Goal: Task Accomplishment & Management: Use online tool/utility

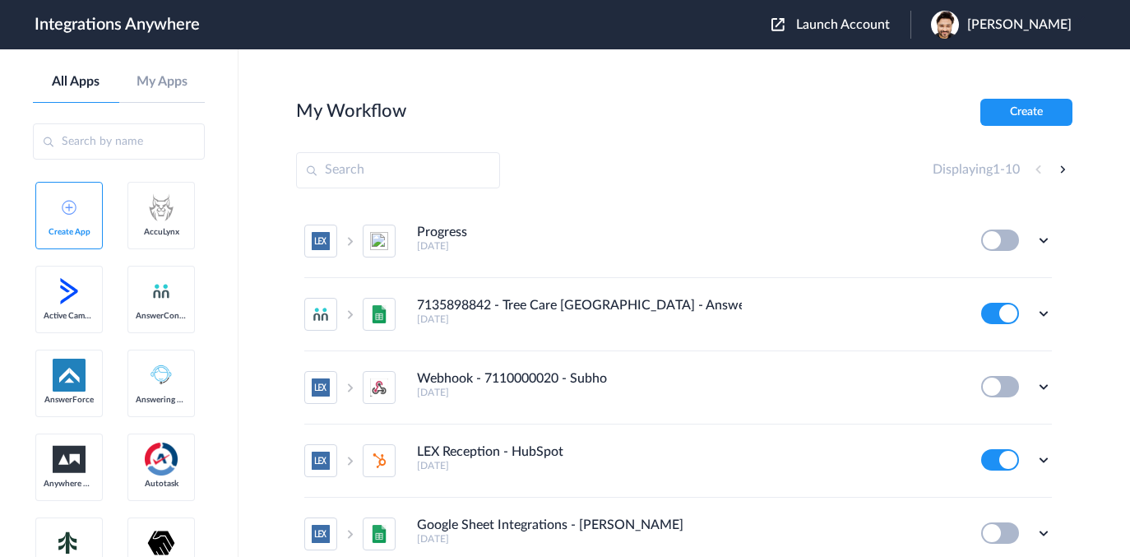
click at [821, 31] on span "Launch Account" at bounding box center [843, 24] width 94 height 13
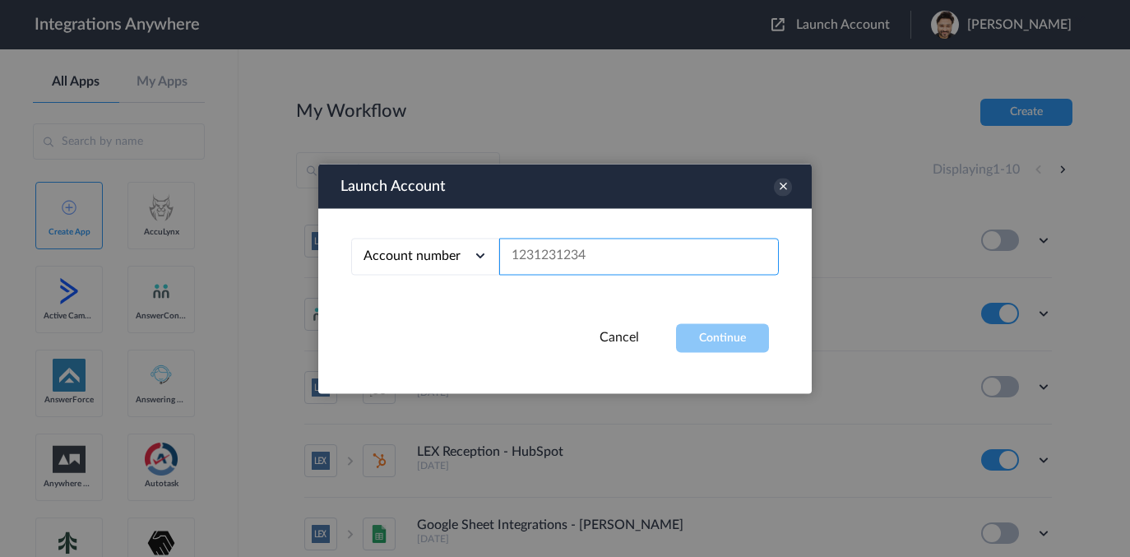
click at [544, 266] on input "text" at bounding box center [639, 256] width 280 height 37
paste input "9193781046"
type input "9193781046"
click at [740, 343] on button "Continue" at bounding box center [722, 337] width 93 height 29
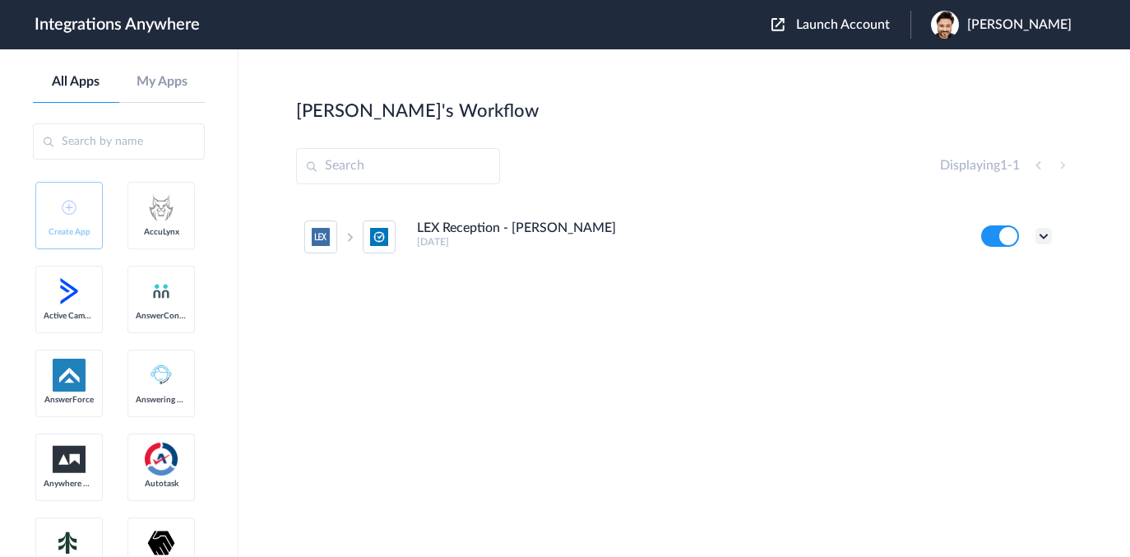
click at [1042, 234] on icon at bounding box center [1043, 236] width 16 height 16
click at [988, 276] on link "Edit" at bounding box center [976, 274] width 39 height 12
click at [1042, 235] on icon at bounding box center [1043, 236] width 16 height 16
click at [1021, 309] on link "Task history" at bounding box center [996, 304] width 79 height 12
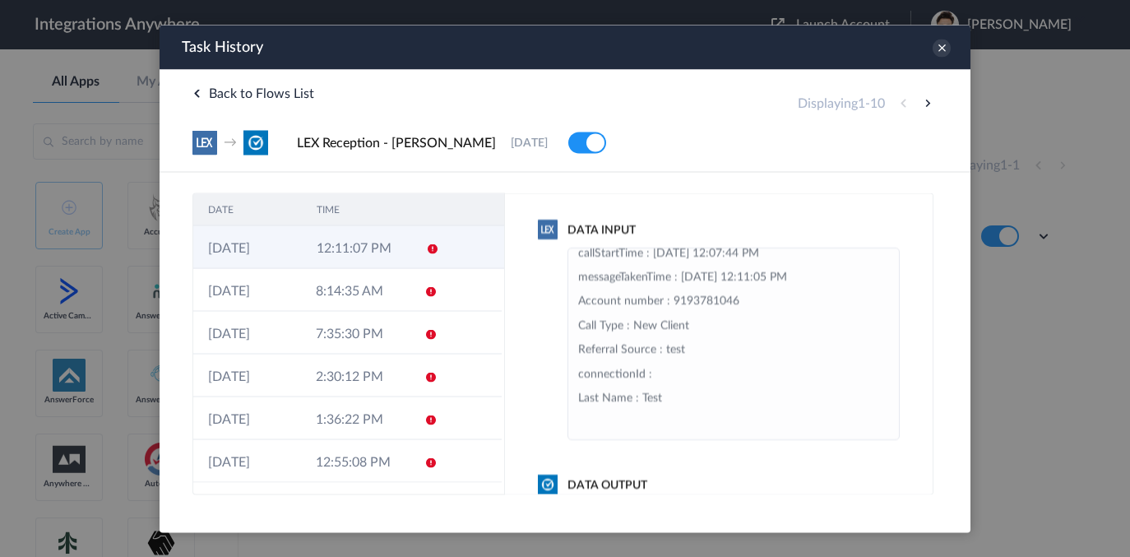
click at [426, 251] on icon at bounding box center [432, 248] width 13 height 13
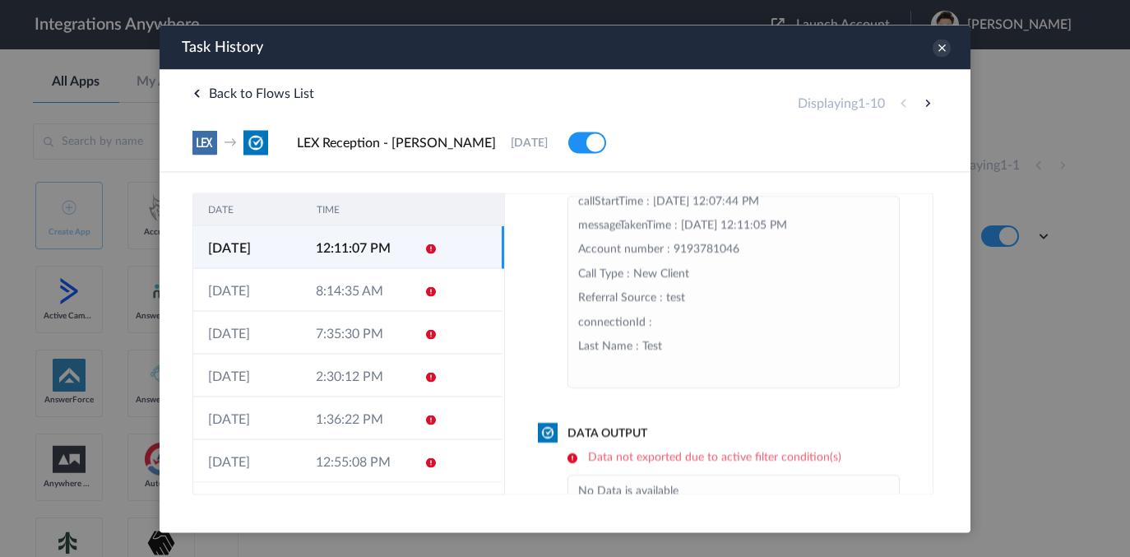
scroll to position [94, 0]
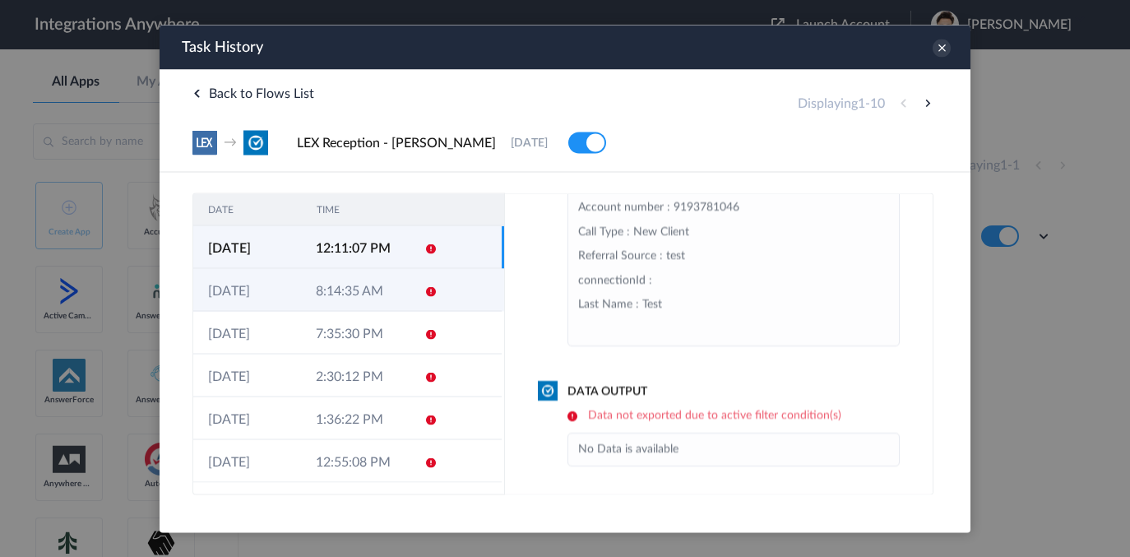
click at [424, 295] on icon at bounding box center [430, 290] width 13 height 13
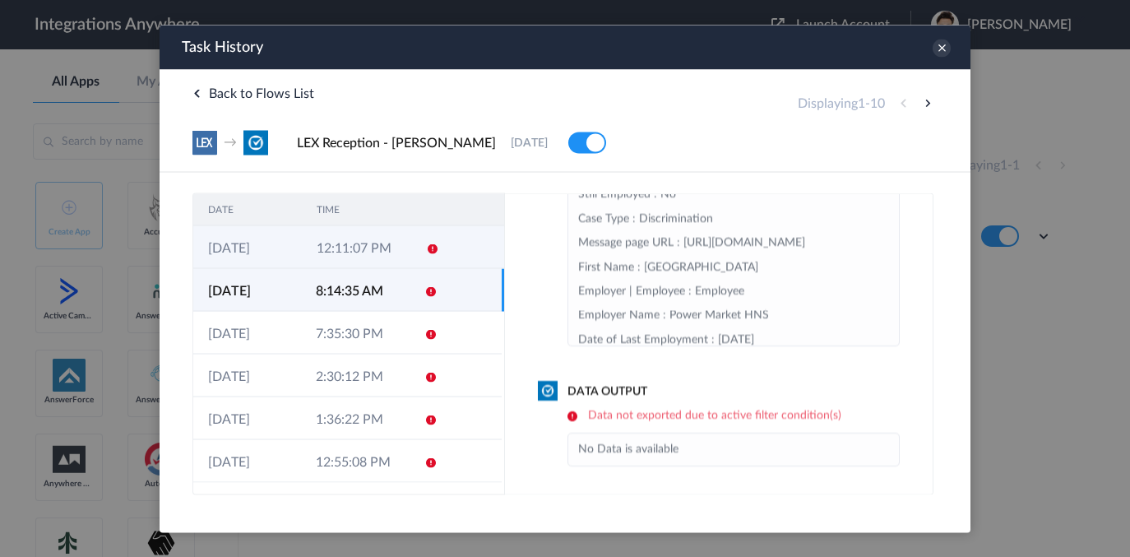
click at [426, 249] on icon at bounding box center [432, 248] width 13 height 13
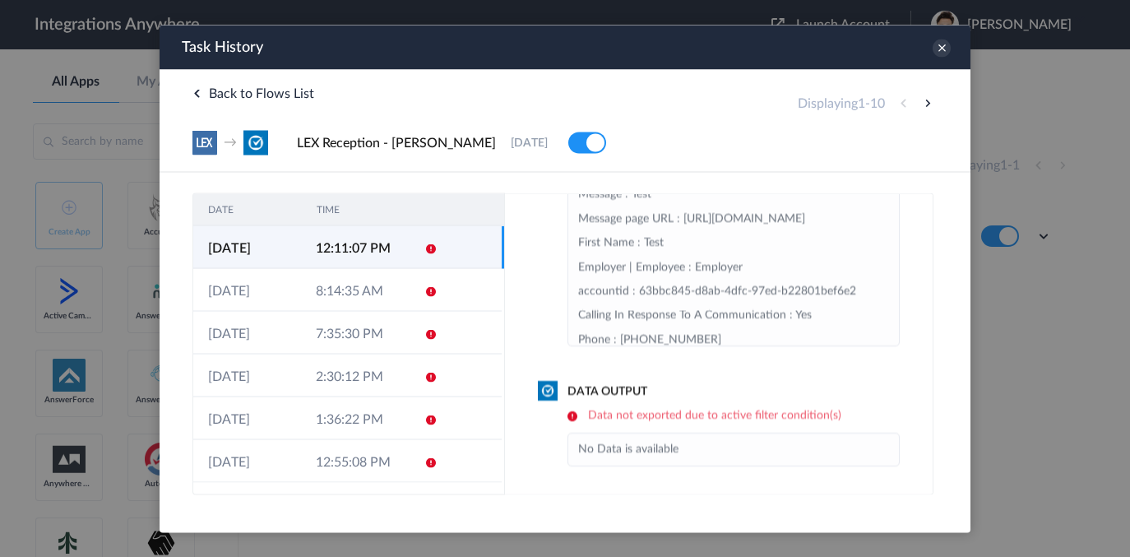
click at [424, 251] on icon at bounding box center [430, 248] width 13 height 13
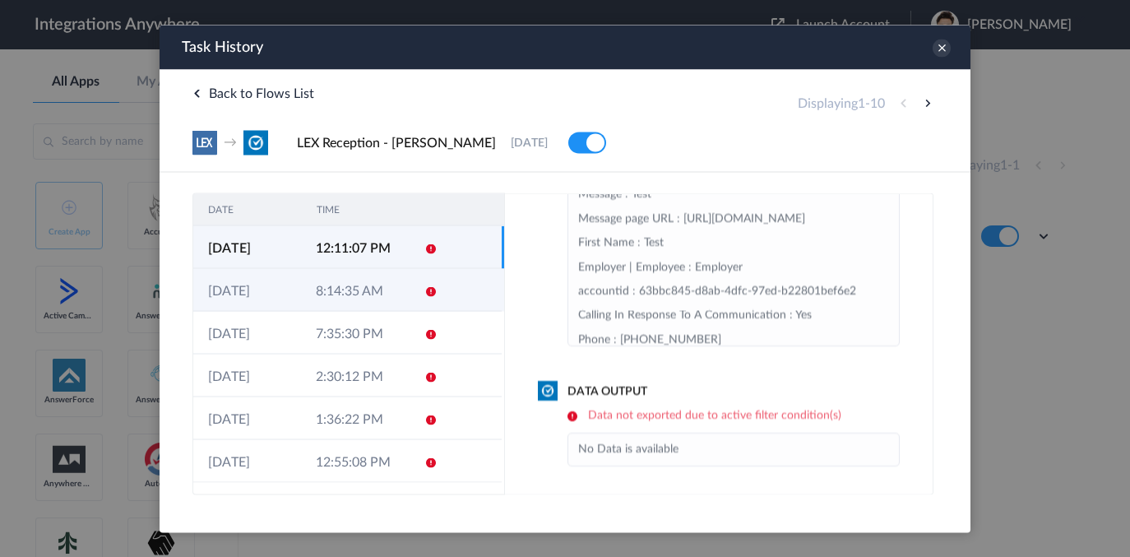
click at [424, 293] on icon at bounding box center [430, 290] width 13 height 13
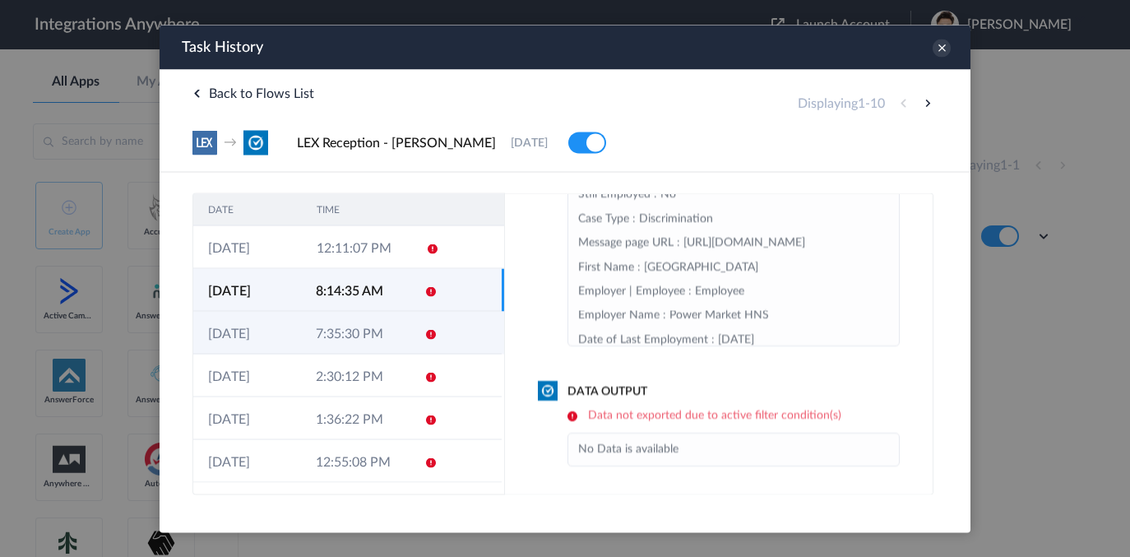
click at [424, 329] on icon at bounding box center [430, 333] width 13 height 13
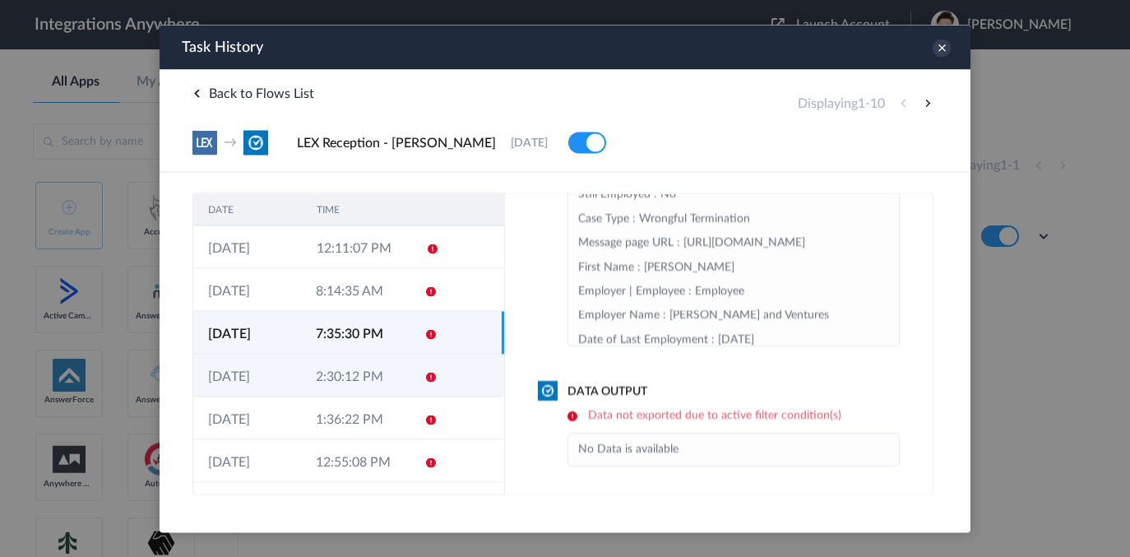
click at [424, 381] on icon at bounding box center [430, 376] width 13 height 13
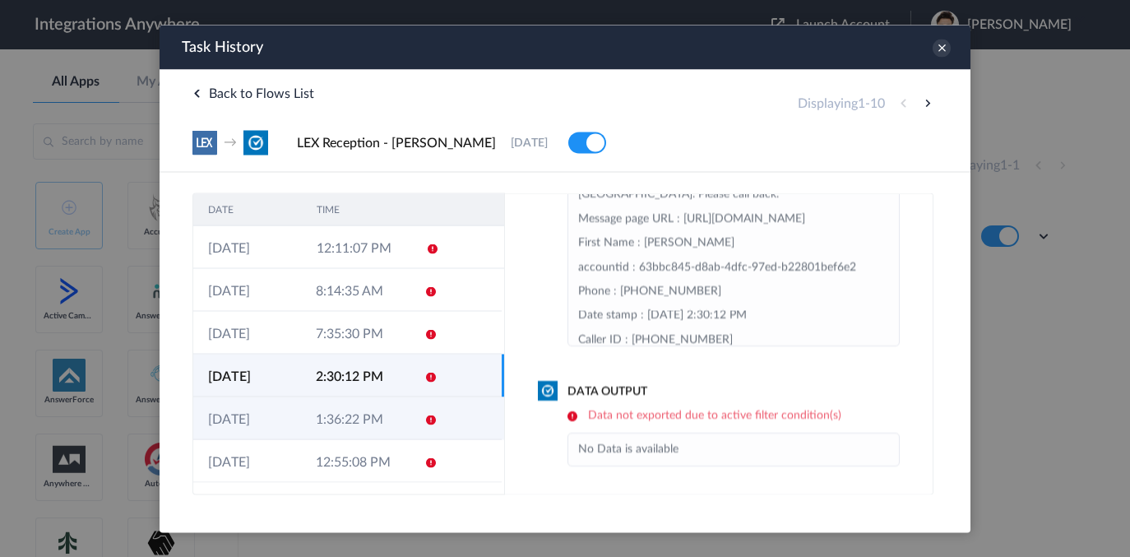
click at [425, 424] on icon at bounding box center [430, 419] width 13 height 13
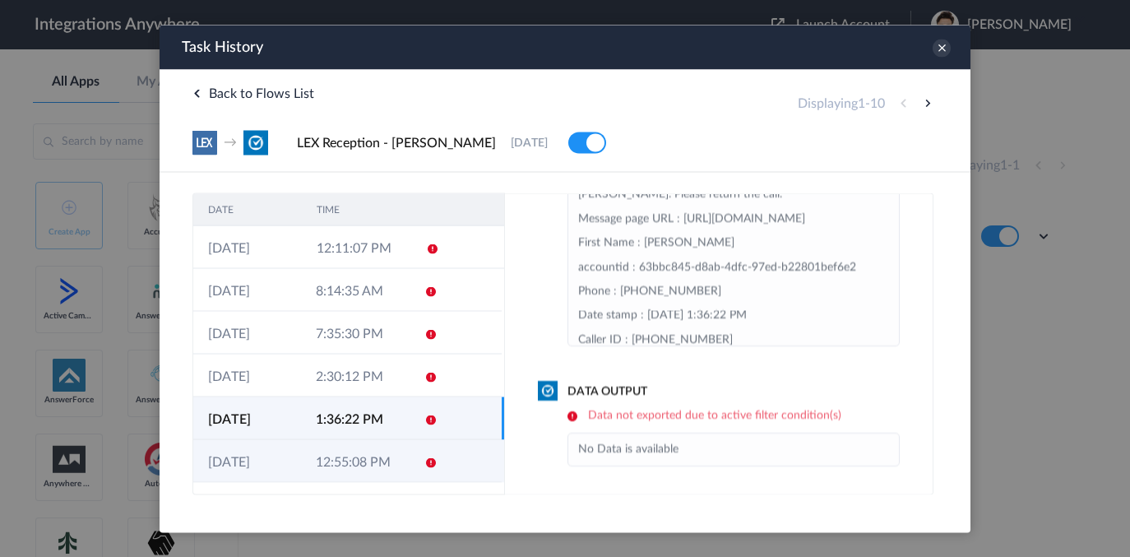
click at [424, 460] on icon at bounding box center [430, 461] width 13 height 13
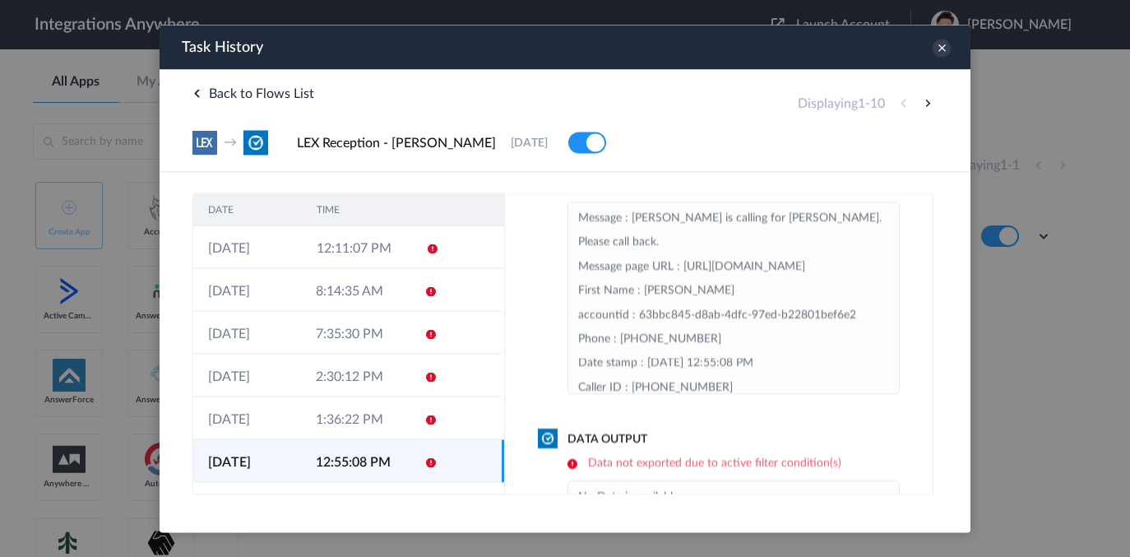
scroll to position [0, 0]
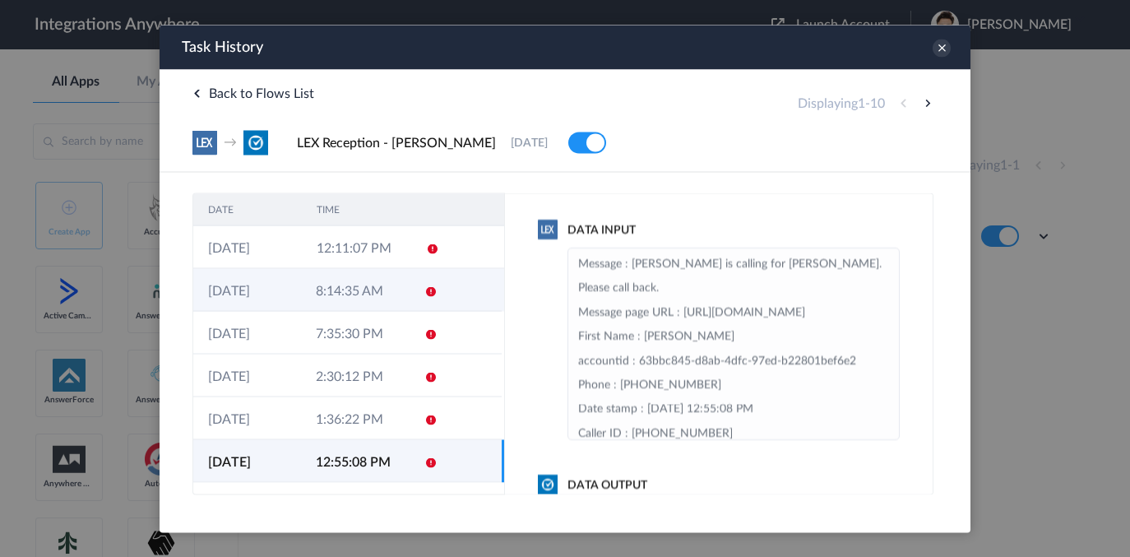
click at [238, 298] on td "04-10-2025" at bounding box center [247, 289] width 108 height 43
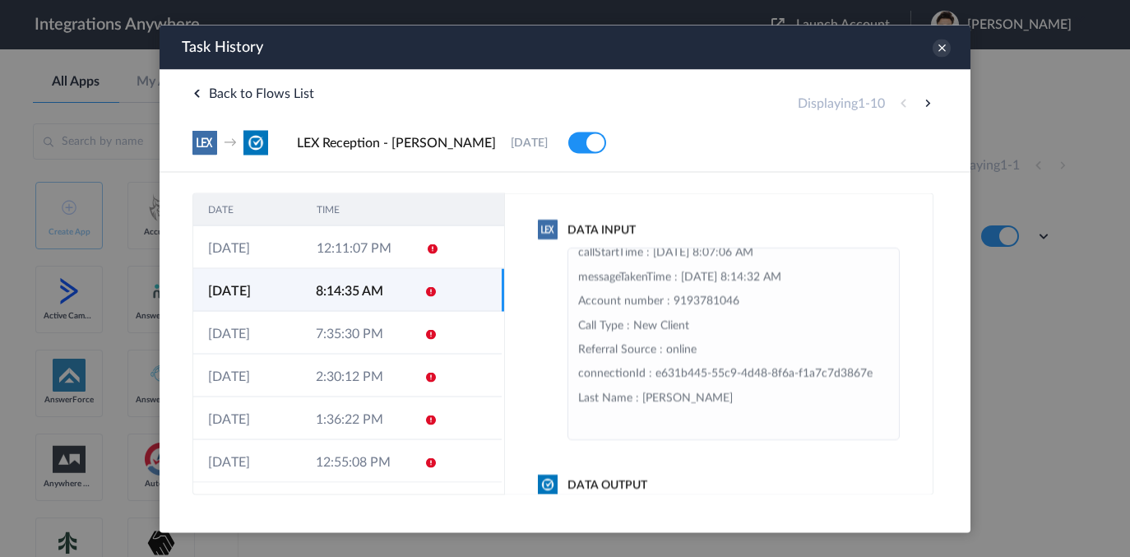
scroll to position [591, 0]
click at [941, 49] on icon at bounding box center [941, 48] width 18 height 18
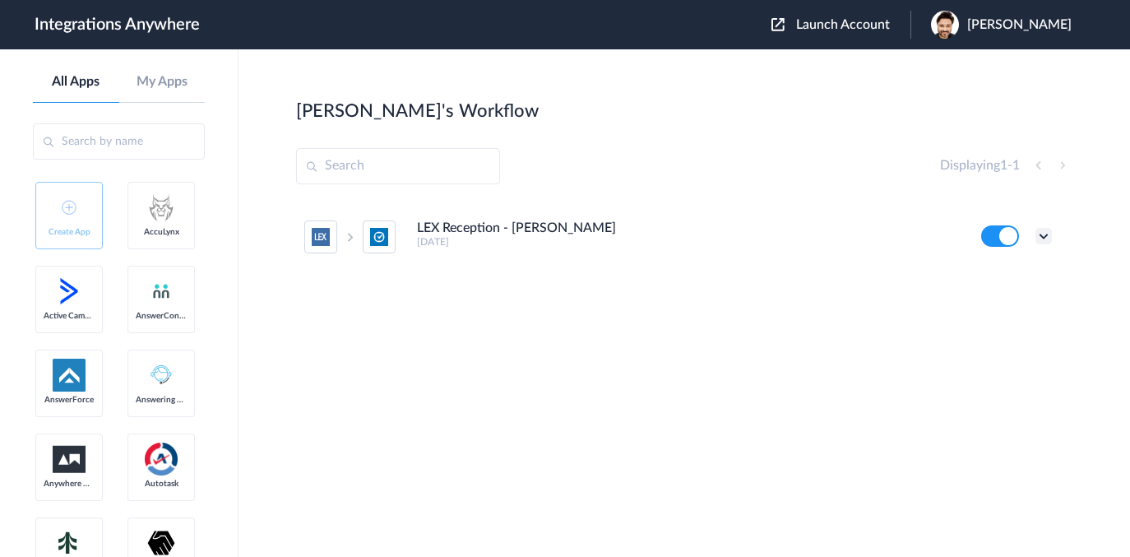
click at [1044, 237] on icon at bounding box center [1043, 236] width 16 height 16
click at [979, 308] on link "Task history" at bounding box center [996, 304] width 79 height 12
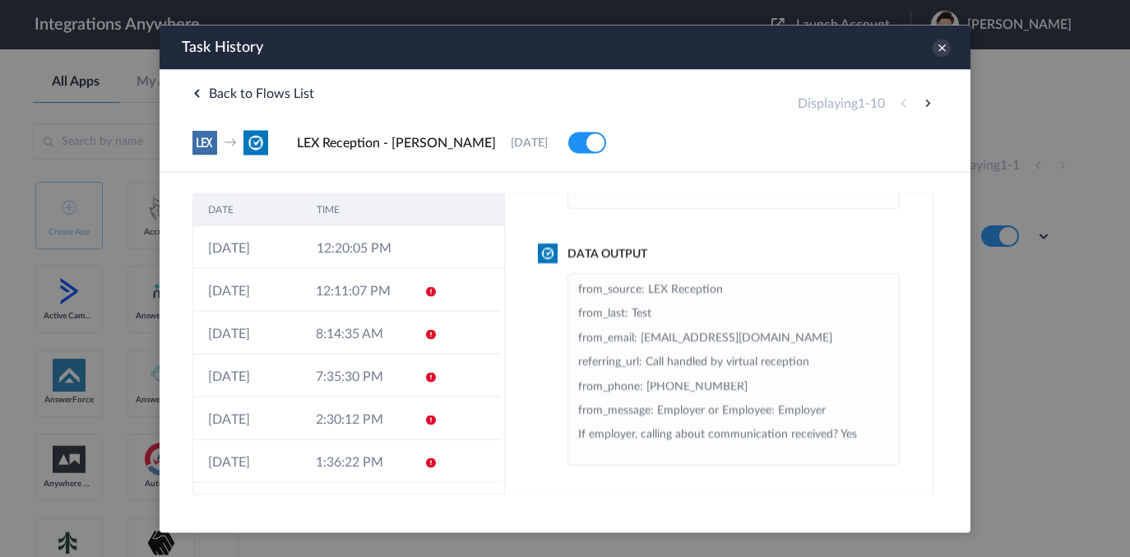
scroll to position [0, 0]
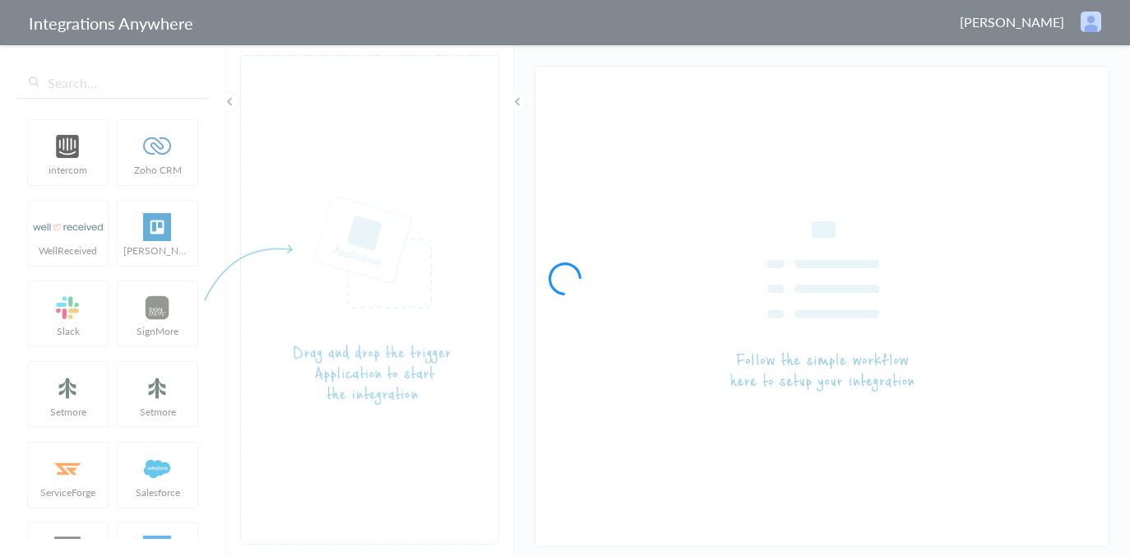
type input "LEX Reception - [PERSON_NAME]"
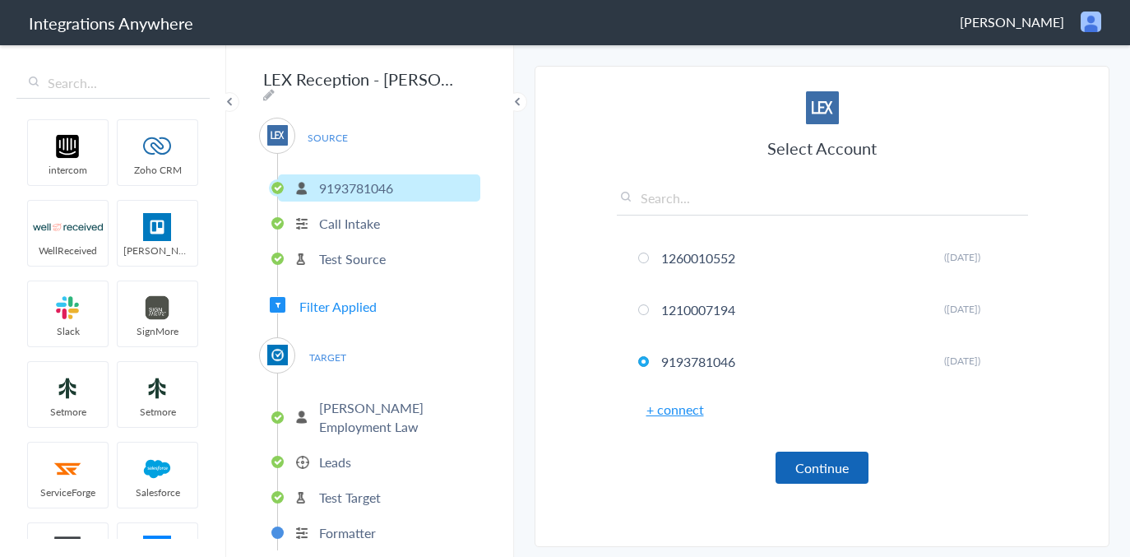
click at [817, 469] on button "Continue" at bounding box center [821, 467] width 93 height 32
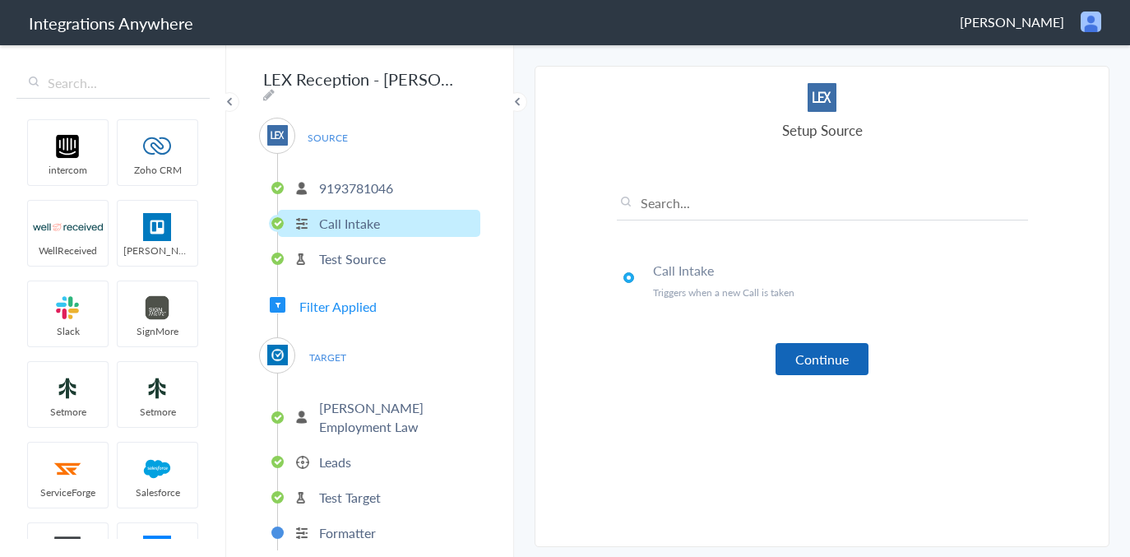
click at [817, 367] on button "Continue" at bounding box center [821, 359] width 93 height 32
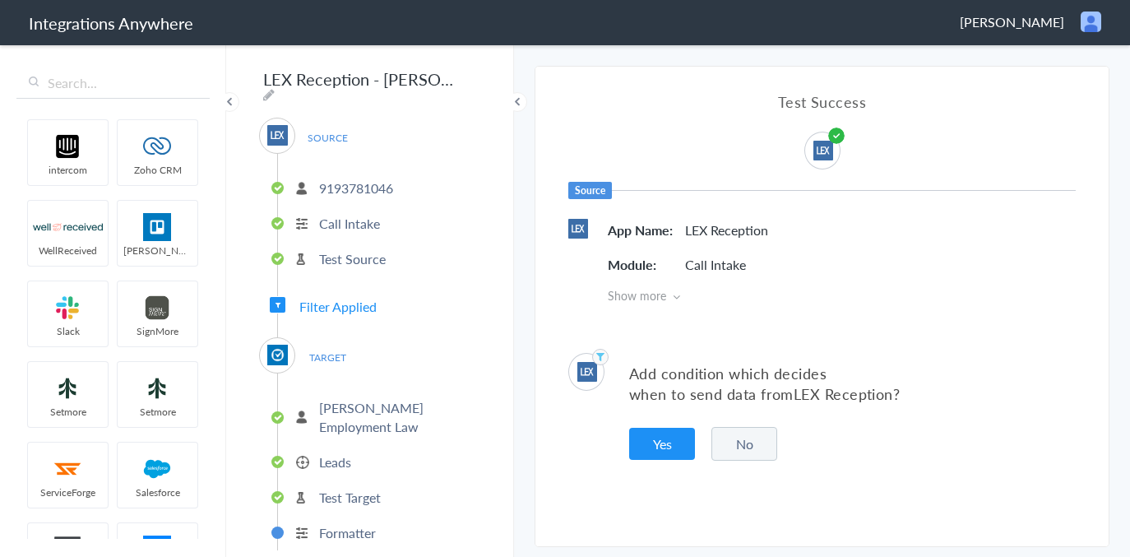
click at [745, 449] on button "No" at bounding box center [744, 444] width 66 height 34
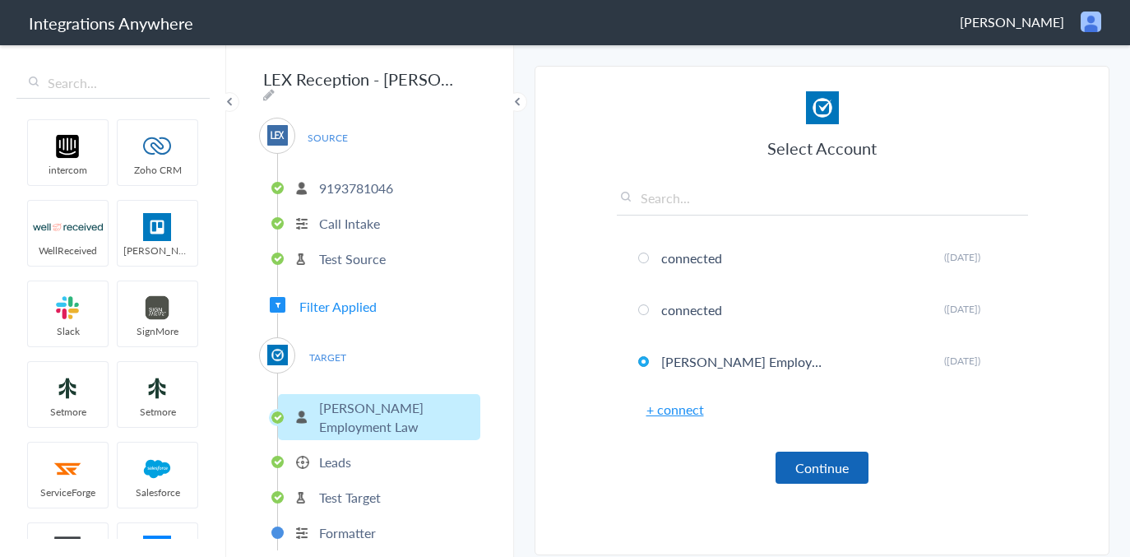
click at [829, 467] on button "Continue" at bounding box center [821, 467] width 93 height 32
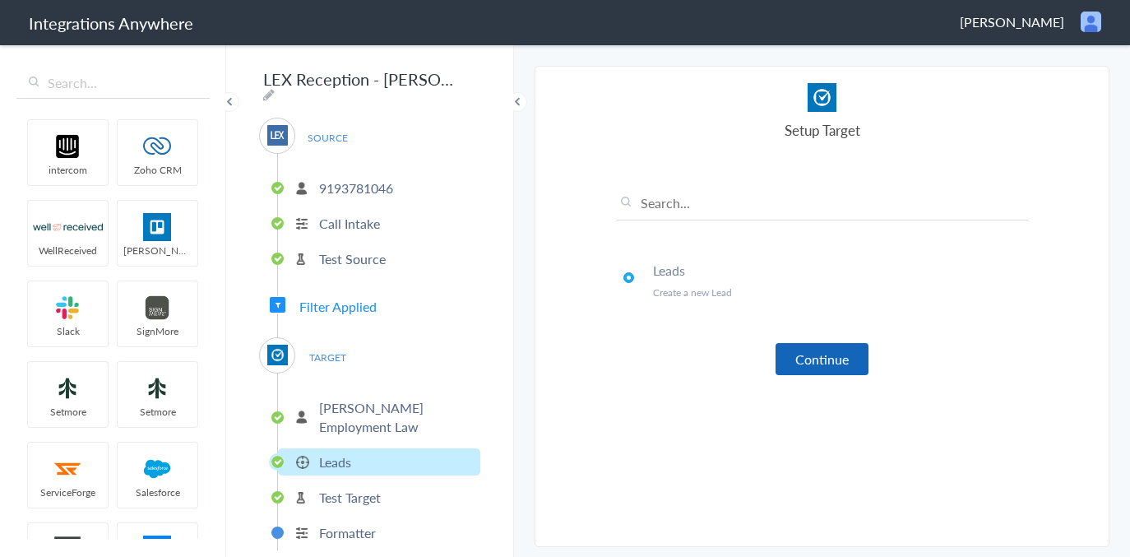
click at [817, 360] on button "Continue" at bounding box center [821, 359] width 93 height 32
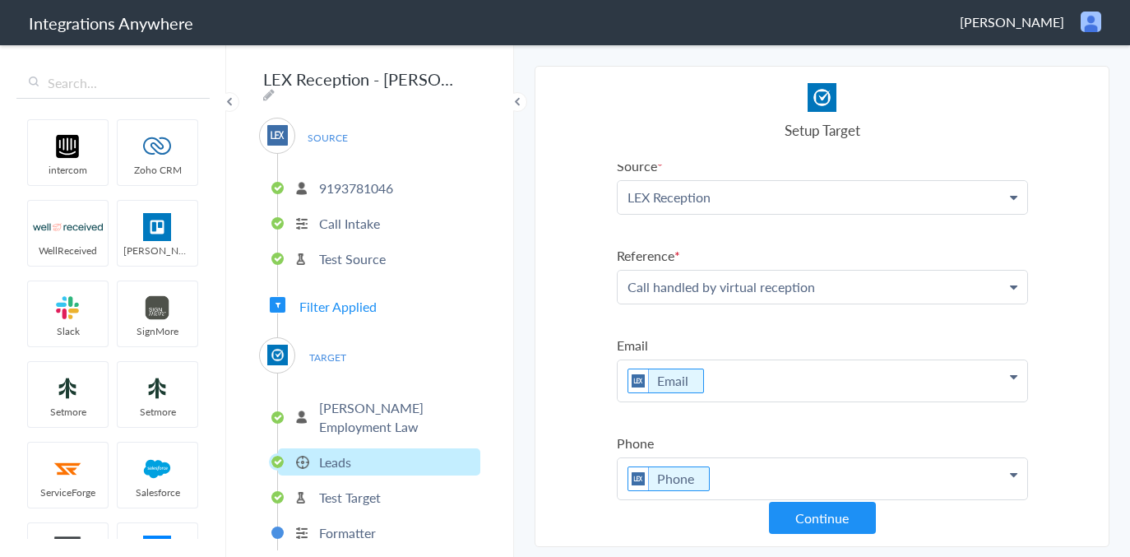
scroll to position [525, 0]
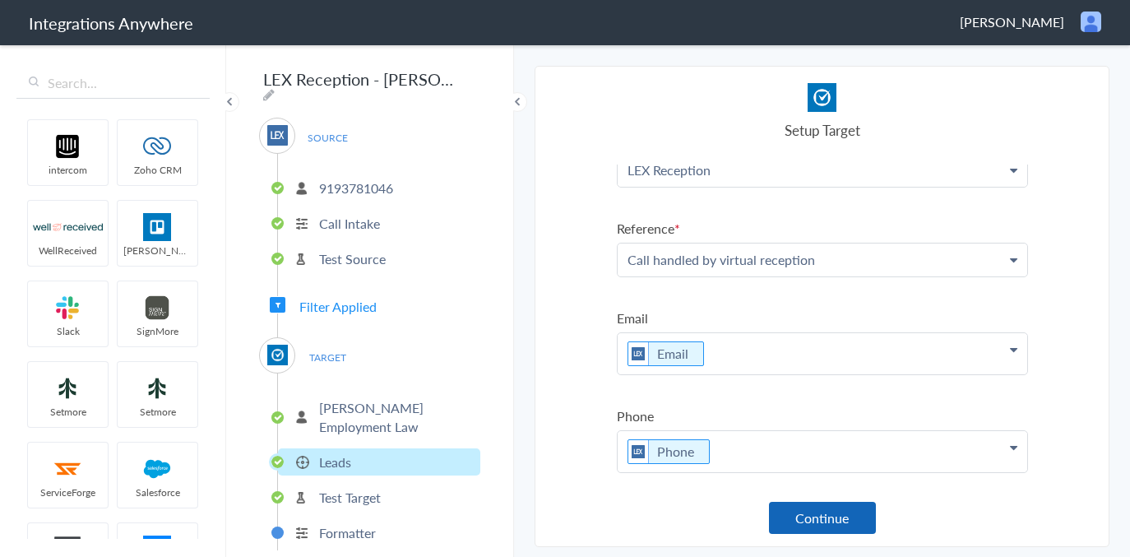
click at [813, 518] on button "Continue" at bounding box center [822, 517] width 107 height 32
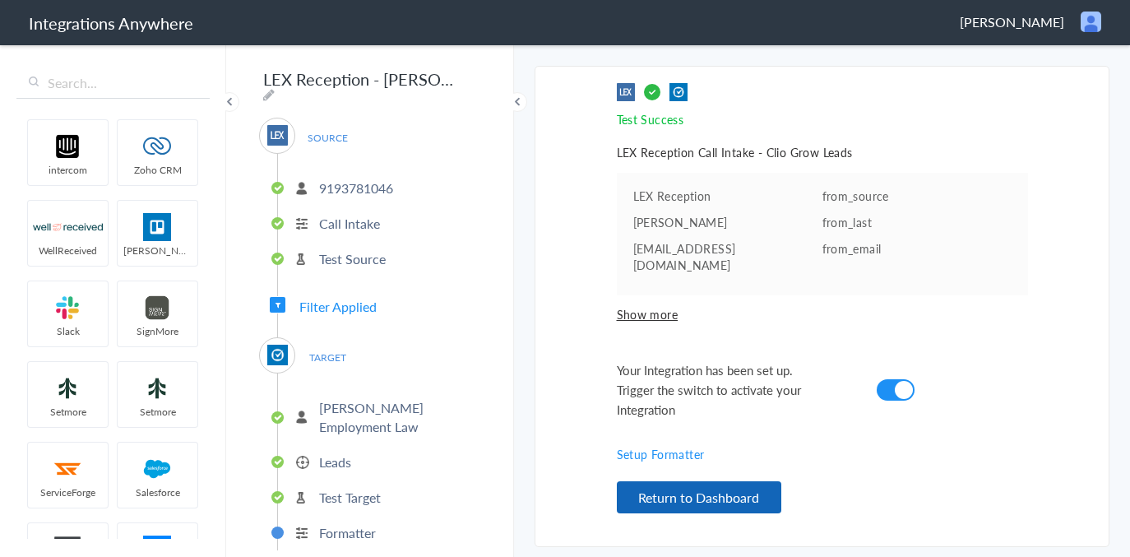
click at [700, 493] on button "Return to Dashboard" at bounding box center [699, 497] width 164 height 32
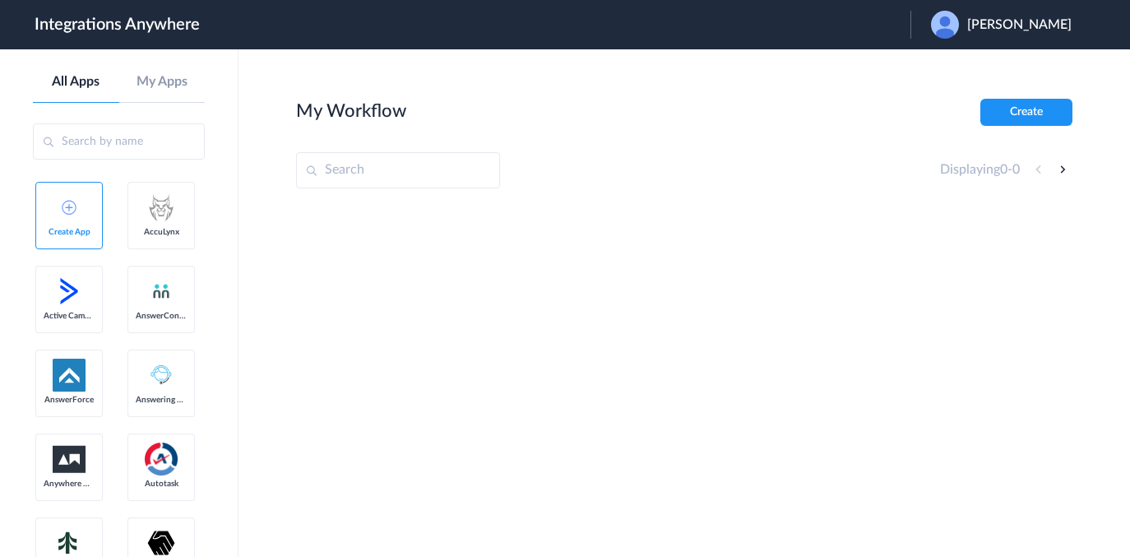
click at [337, 169] on input "text" at bounding box center [398, 170] width 204 height 36
paste input "Kenya Green [PHONE_NUMBER]"
type input "K"
click at [994, 24] on span "Daniel Richardson" at bounding box center [1019, 25] width 104 height 16
click at [318, 177] on input "text" at bounding box center [398, 170] width 204 height 36
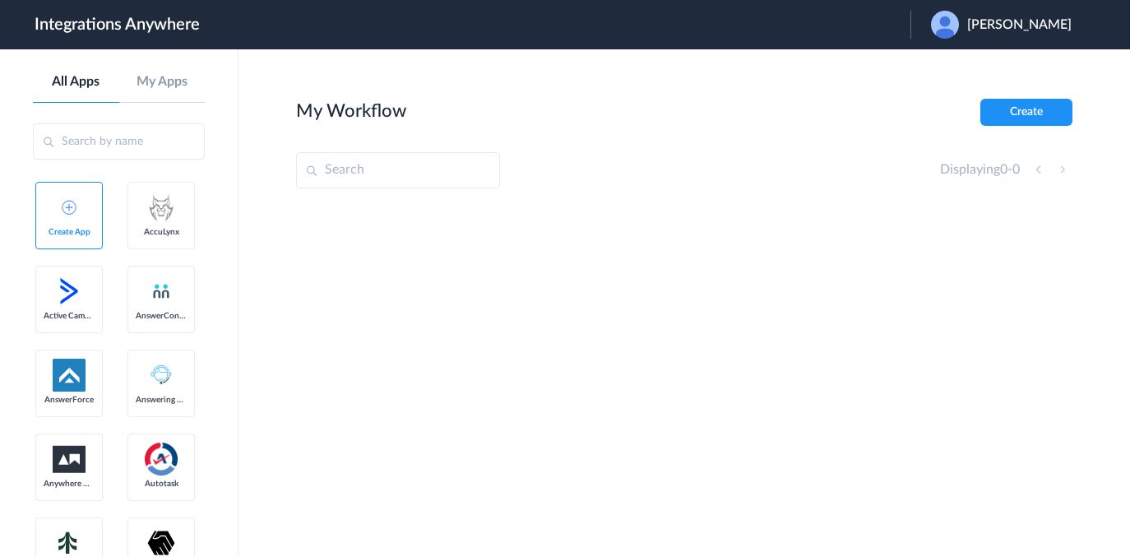
paste input "9193781046"
type input "9193781046"
click at [126, 137] on input "text" at bounding box center [119, 141] width 172 height 36
click at [145, 81] on link "My Apps" at bounding box center [162, 82] width 86 height 16
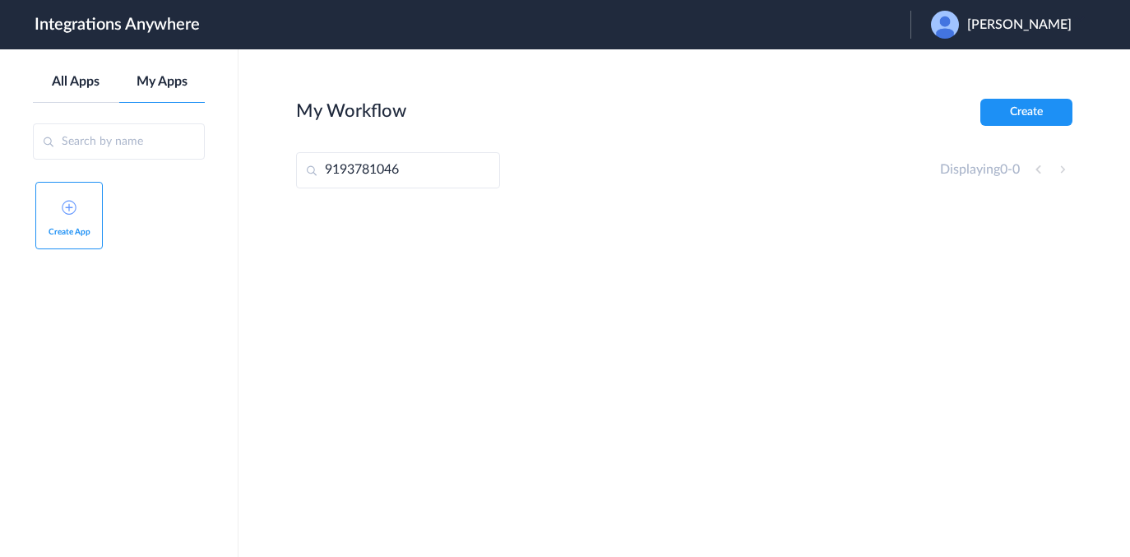
click at [65, 81] on link "All Apps" at bounding box center [76, 82] width 86 height 16
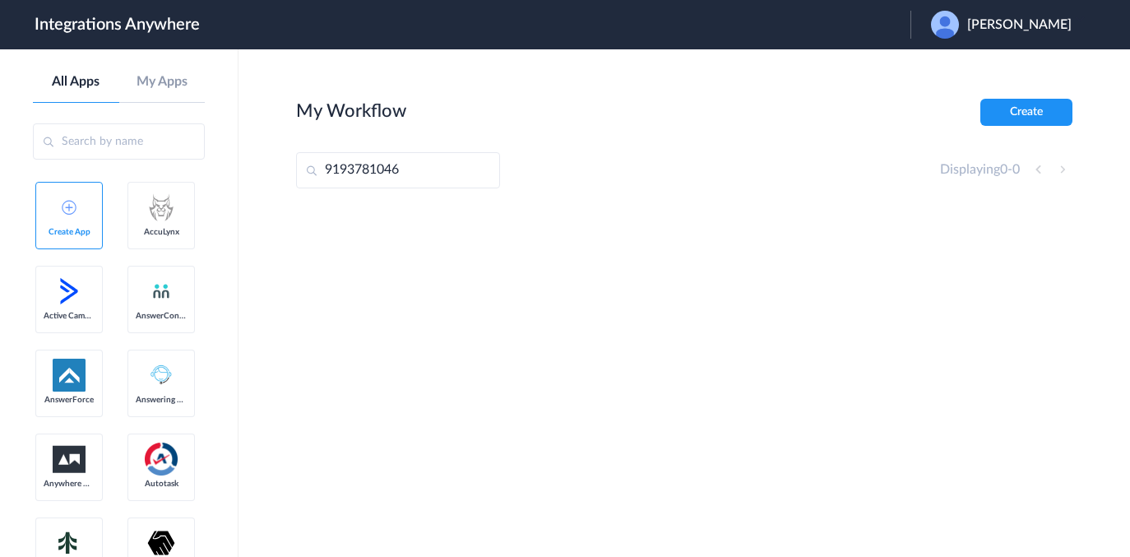
click at [61, 27] on h1 "Integrations Anywhere" at bounding box center [117, 25] width 165 height 20
click at [100, 24] on h1 "Integrations Anywhere" at bounding box center [117, 25] width 165 height 20
click at [161, 26] on h1 "Integrations Anywhere" at bounding box center [117, 25] width 165 height 20
click at [159, 27] on h1 "Integrations Anywhere" at bounding box center [117, 25] width 165 height 20
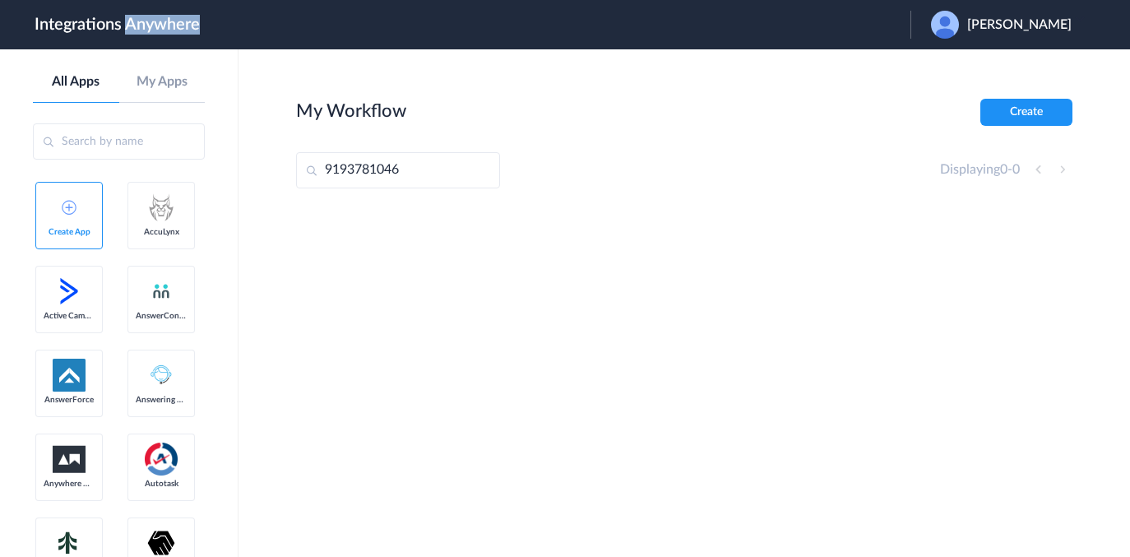
click at [159, 27] on h1 "Integrations Anywhere" at bounding box center [117, 25] width 165 height 20
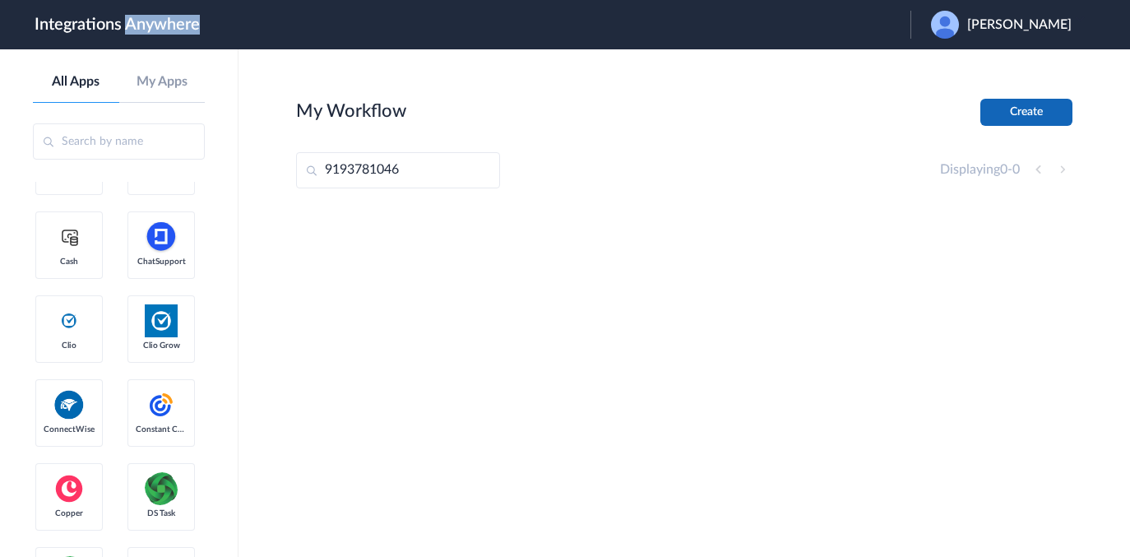
scroll to position [1497, 0]
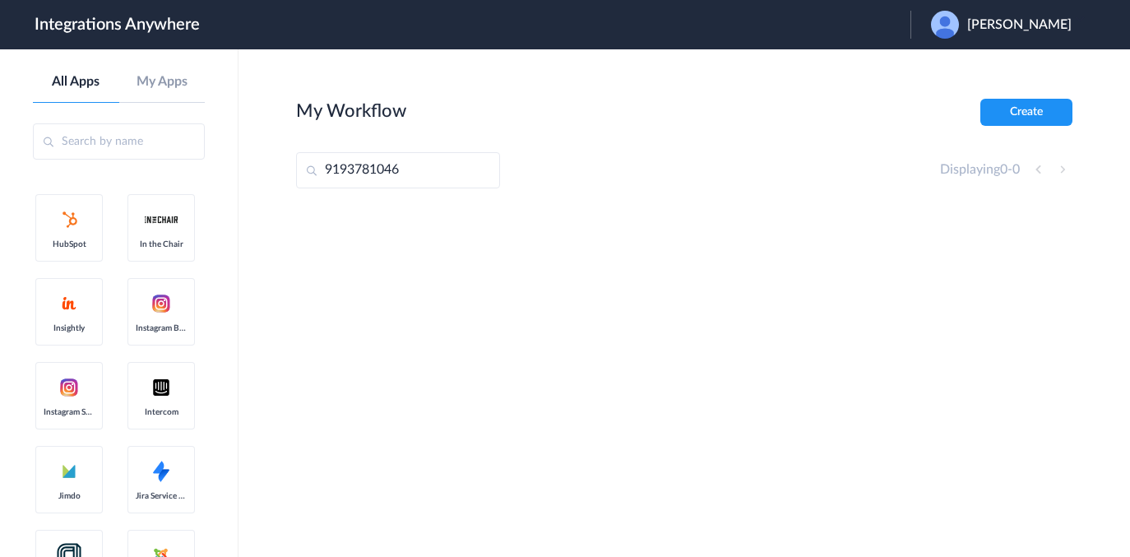
click at [441, 172] on input "9193781046" at bounding box center [398, 170] width 204 height 36
click at [1061, 167] on div "Displaying 0 - 0" at bounding box center [1006, 169] width 132 height 20
click at [982, 21] on span "[PERSON_NAME]" at bounding box center [1019, 25] width 104 height 16
click at [677, 63] on main "My Workflow Create 9193781046 Displaying 0 - 0" at bounding box center [683, 302] width 891 height 507
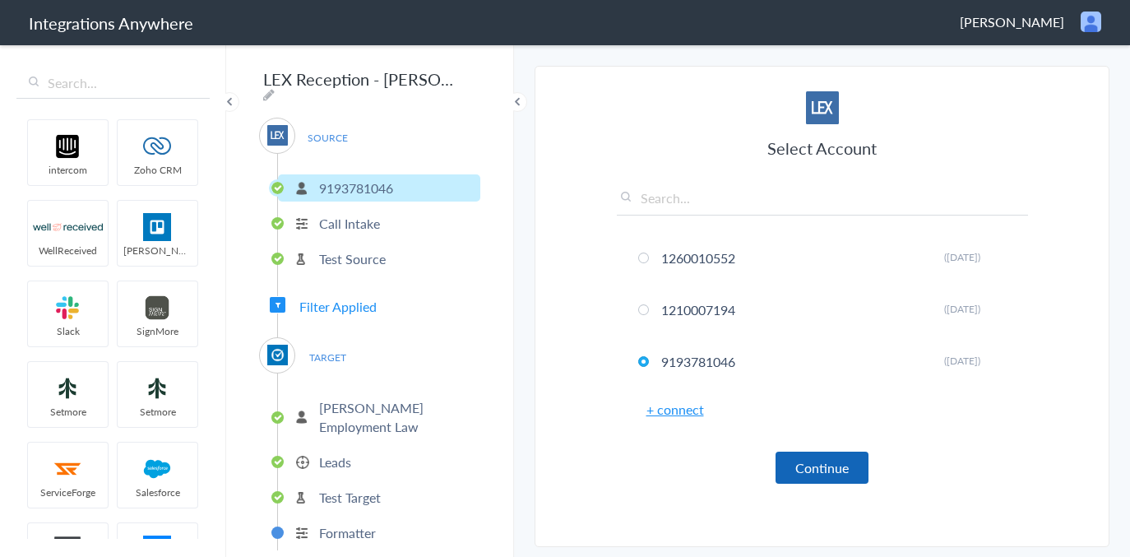
click at [822, 464] on button "Continue" at bounding box center [821, 467] width 93 height 32
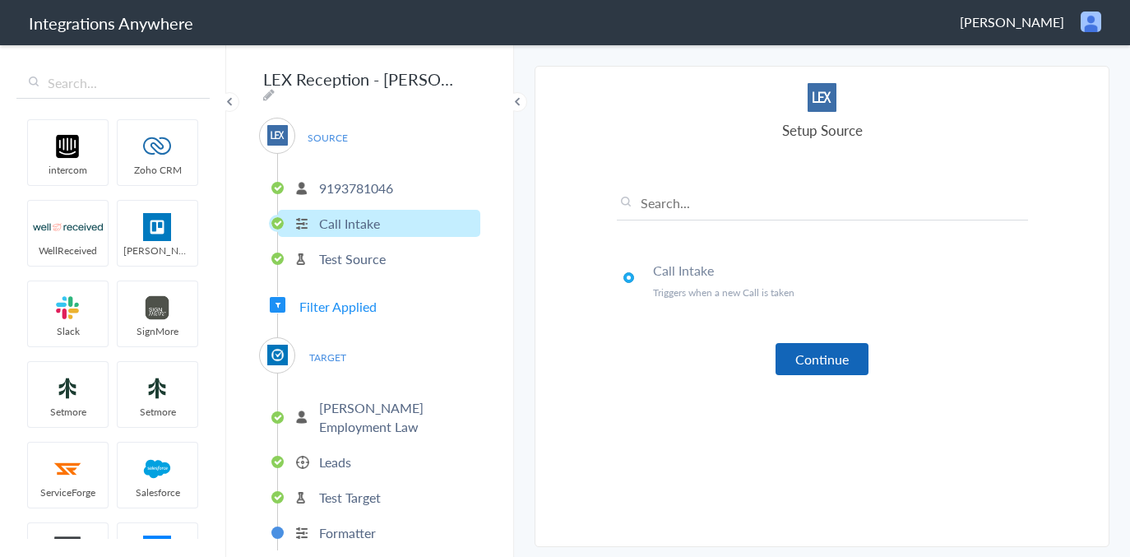
click at [819, 349] on button "Continue" at bounding box center [821, 359] width 93 height 32
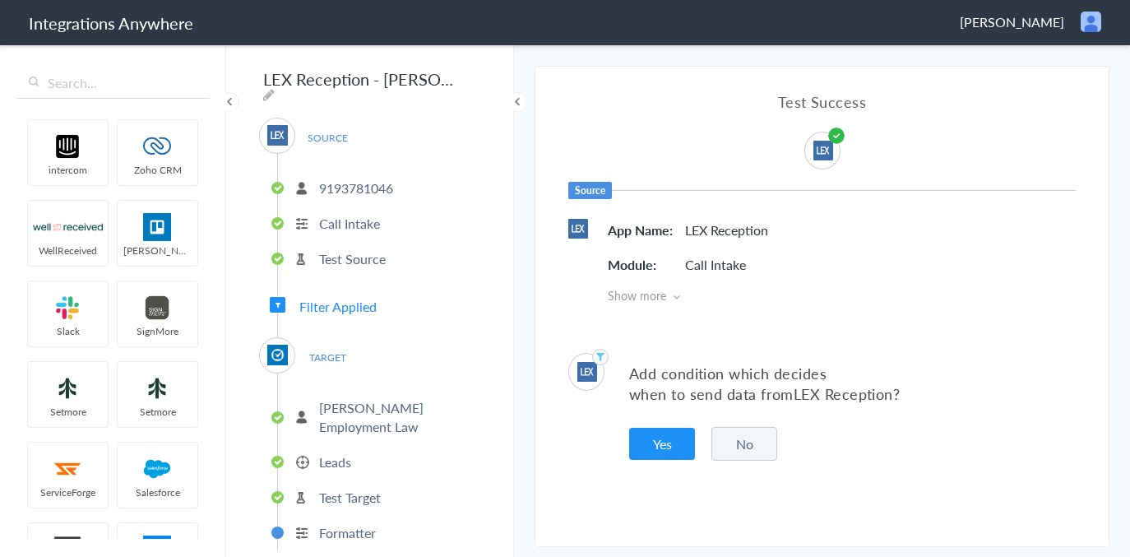
click at [664, 445] on button "Yes" at bounding box center [662, 443] width 66 height 32
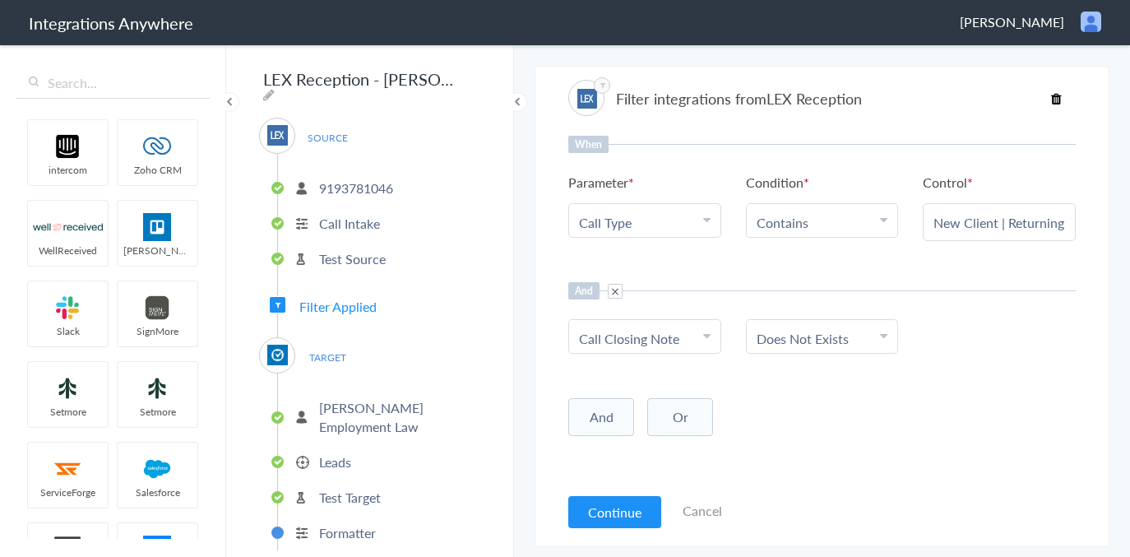
click at [1060, 220] on input "New Client | Returning Call to Book appointment" at bounding box center [999, 222] width 132 height 19
click at [1067, 223] on div "New Client | Returning Call to Book appointment" at bounding box center [998, 222] width 153 height 38
click at [1067, 225] on div "New Client | Returning Call to Book appointment" at bounding box center [998, 222] width 153 height 38
click at [1048, 225] on input "New Client | Returning Call to Book appointment" at bounding box center [999, 222] width 132 height 19
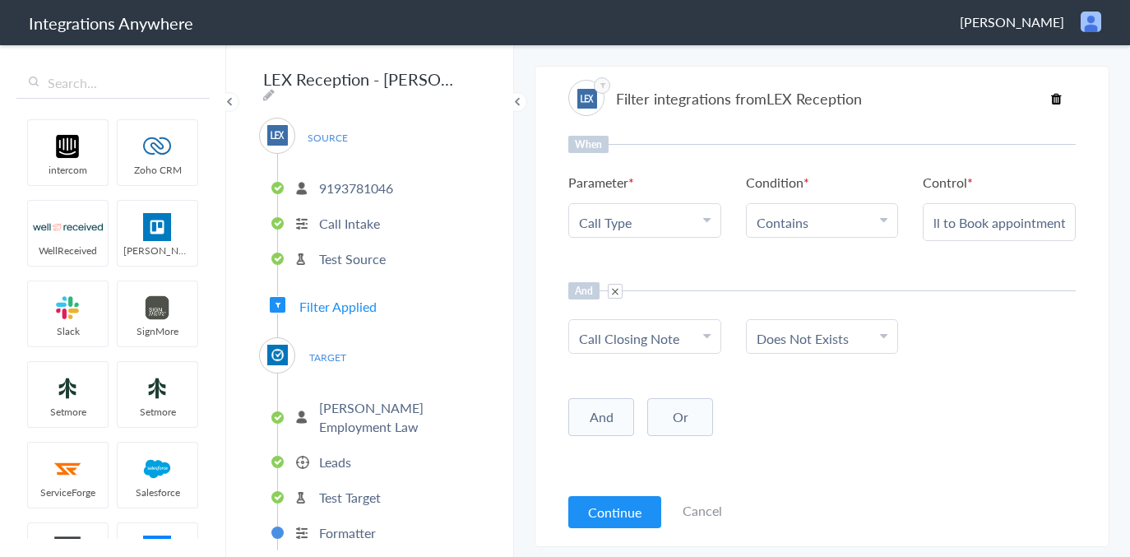
drag, startPoint x: 1007, startPoint y: 223, endPoint x: 1070, endPoint y: 222, distance: 63.3
click at [1070, 222] on div "New Client | Returning Call to Book appointment" at bounding box center [998, 222] width 153 height 38
drag, startPoint x: 1009, startPoint y: 223, endPoint x: 1134, endPoint y: 229, distance: 126.0
click at [1129, 0] on html "Integrations Anywhere Daniel Richardson Logout Dashboard intercom Zoho CRM Well…" at bounding box center [565, 0] width 1130 height 0
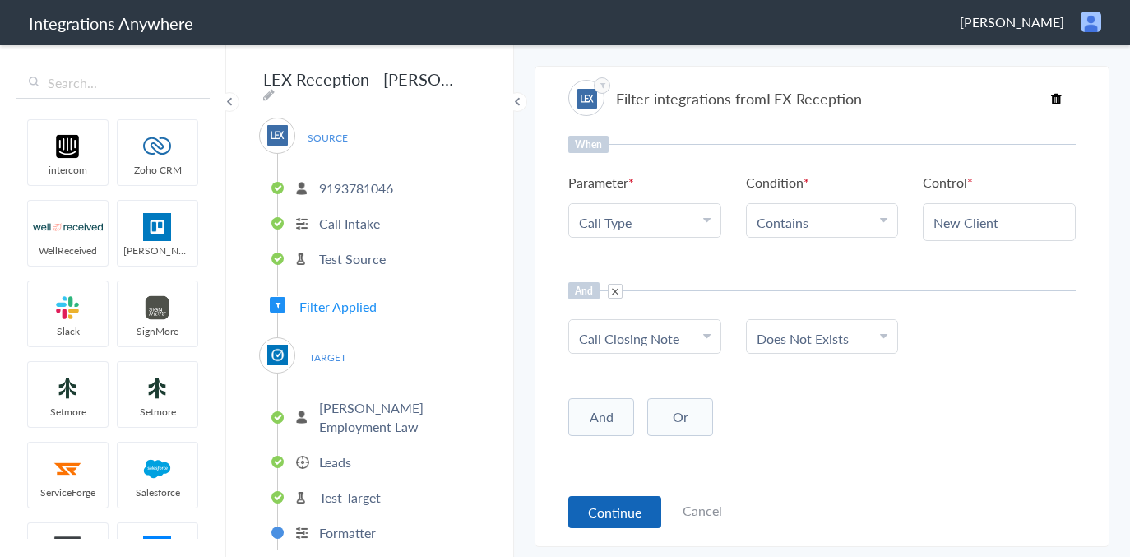
type input "New Client"
click at [602, 510] on button "Continue" at bounding box center [614, 512] width 93 height 32
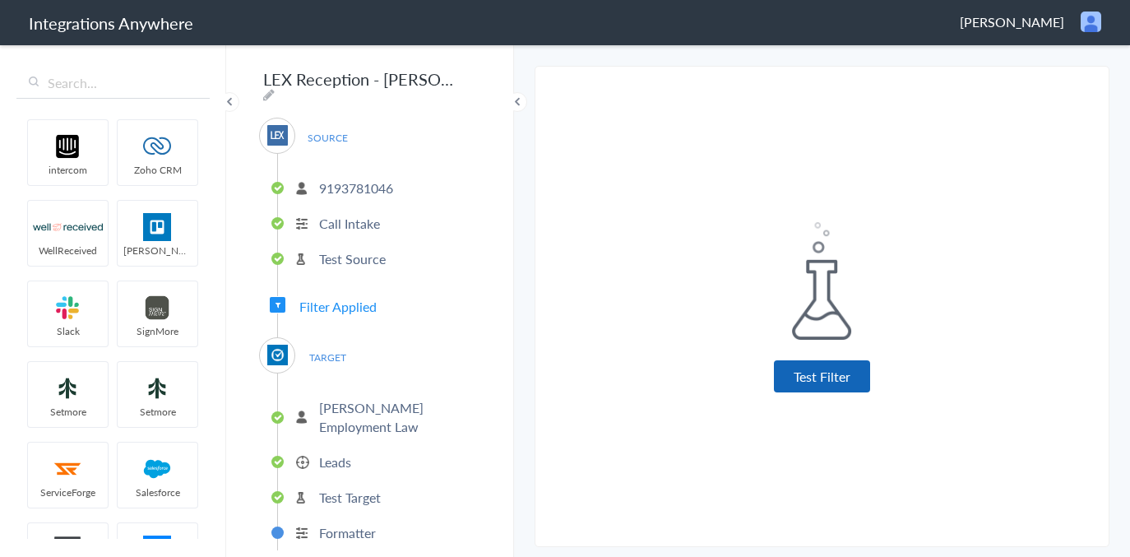
click at [819, 375] on button "Test Filter" at bounding box center [822, 376] width 96 height 32
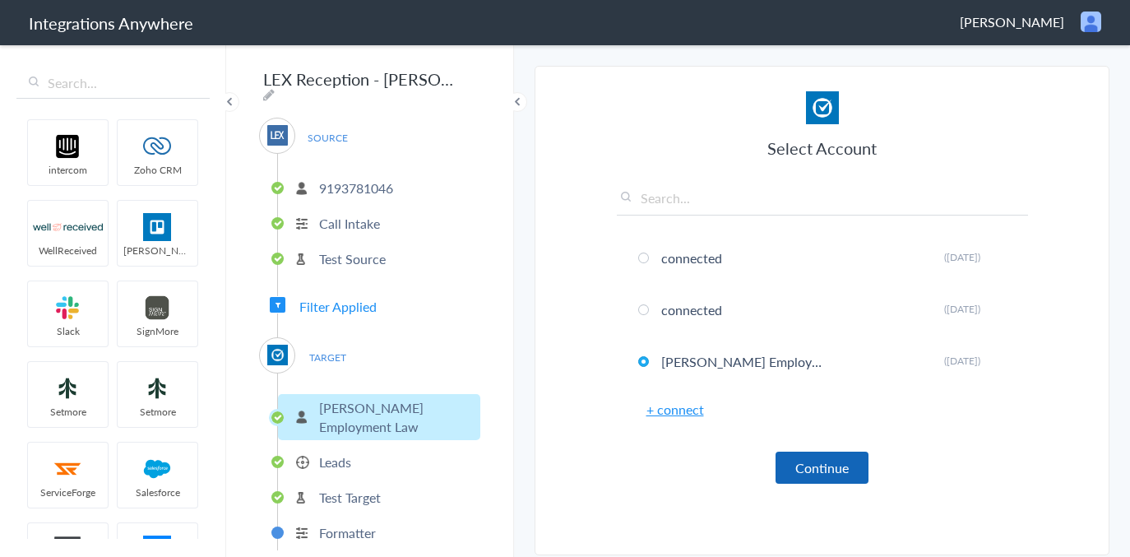
click at [824, 464] on button "Continue" at bounding box center [821, 467] width 93 height 32
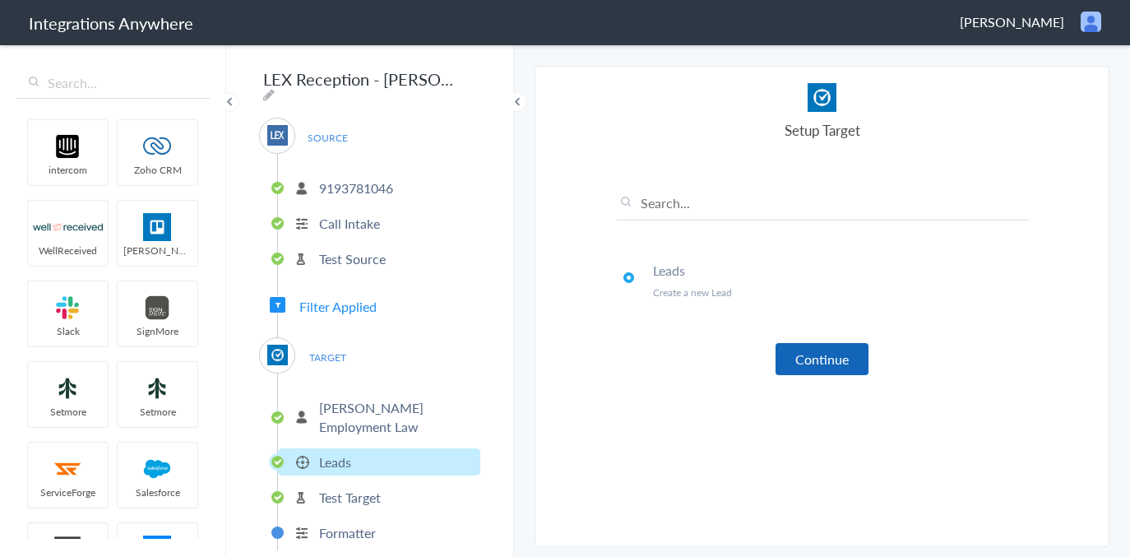
click at [824, 362] on button "Continue" at bounding box center [821, 359] width 93 height 32
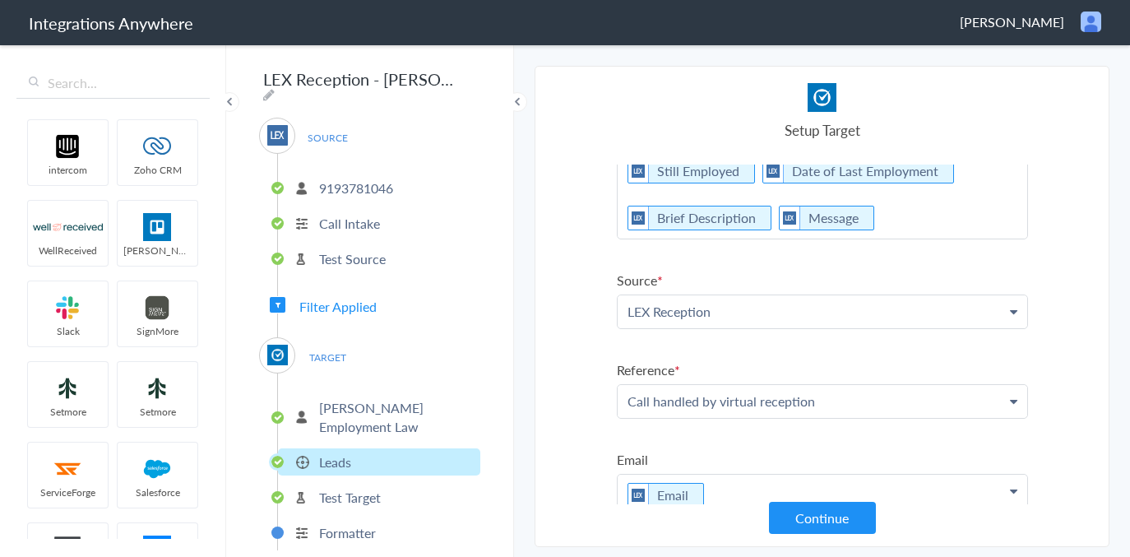
scroll to position [525, 0]
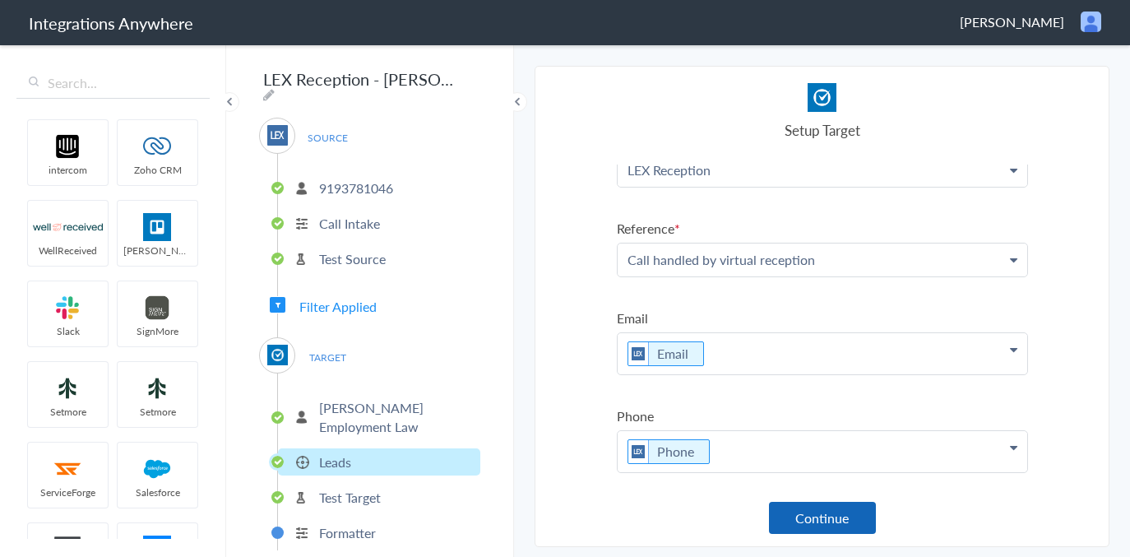
click at [829, 517] on button "Continue" at bounding box center [822, 517] width 107 height 32
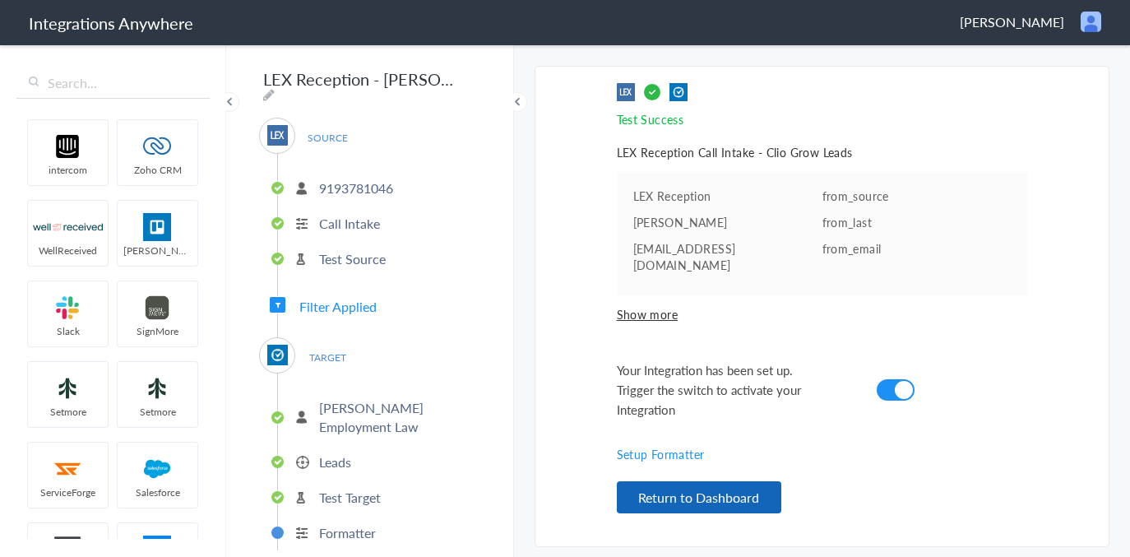
click at [713, 491] on button "Return to Dashboard" at bounding box center [699, 497] width 164 height 32
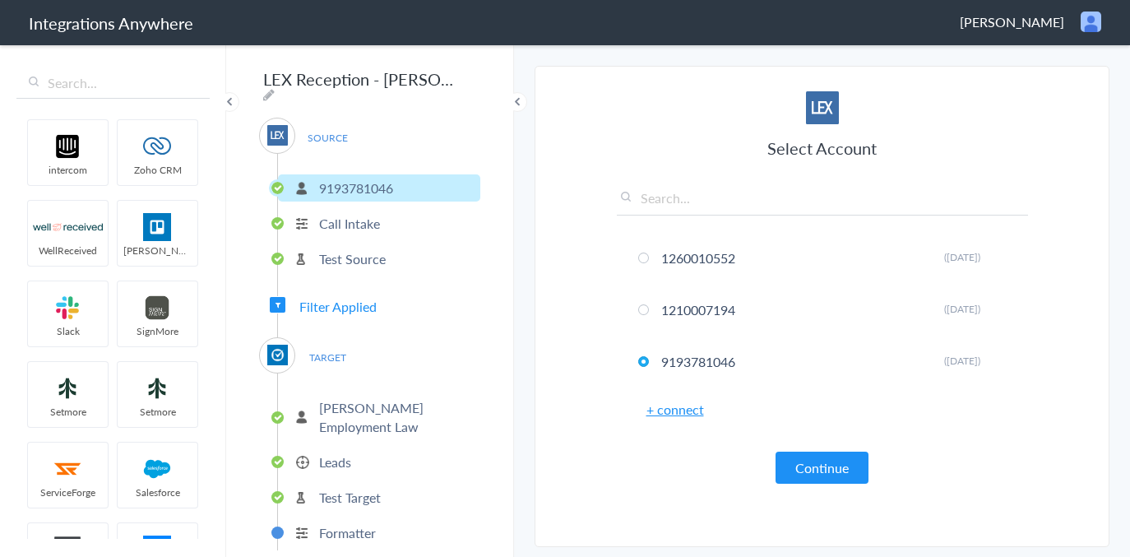
click at [344, 306] on span "Filter Applied" at bounding box center [337, 306] width 77 height 19
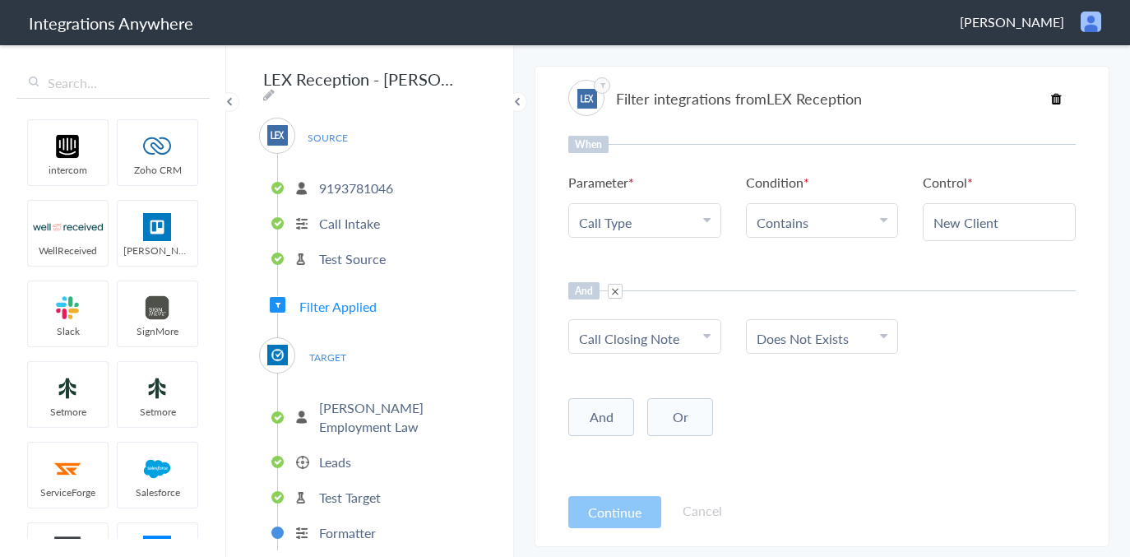
click at [346, 184] on p "9193781046" at bounding box center [356, 187] width 74 height 19
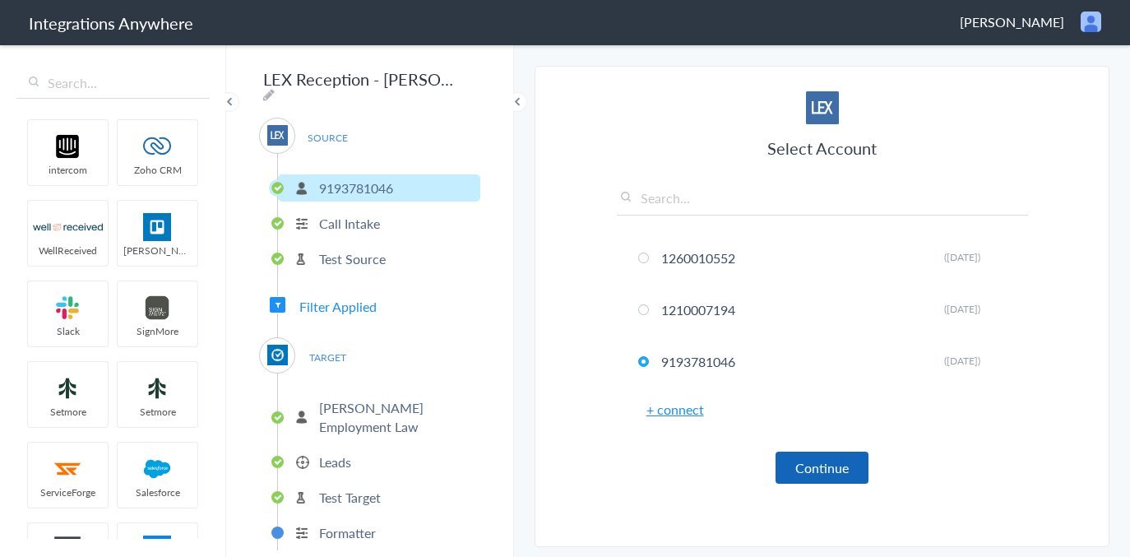
click at [845, 468] on button "Continue" at bounding box center [821, 467] width 93 height 32
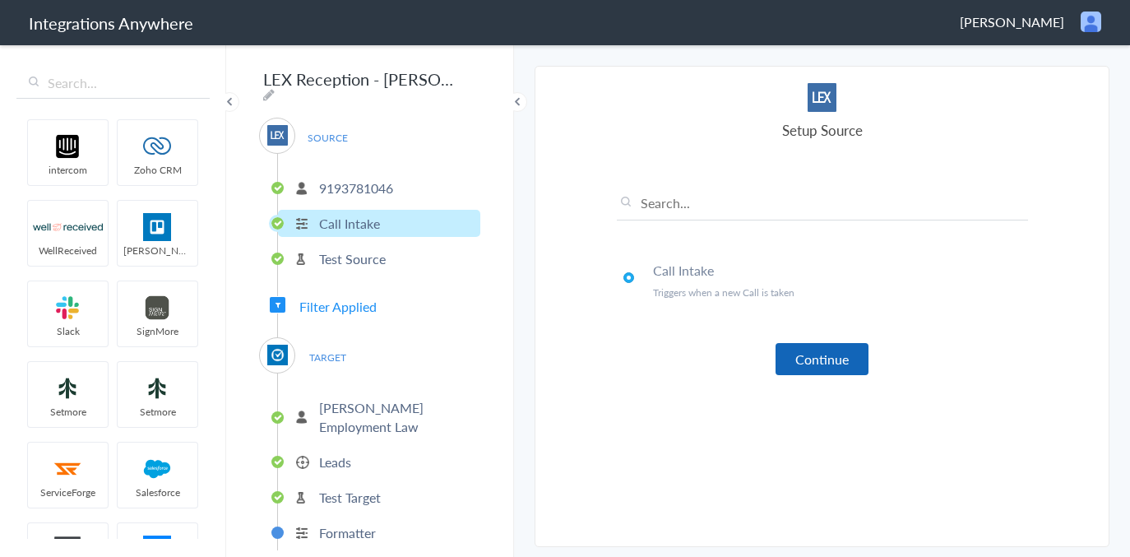
click at [815, 366] on button "Continue" at bounding box center [821, 359] width 93 height 32
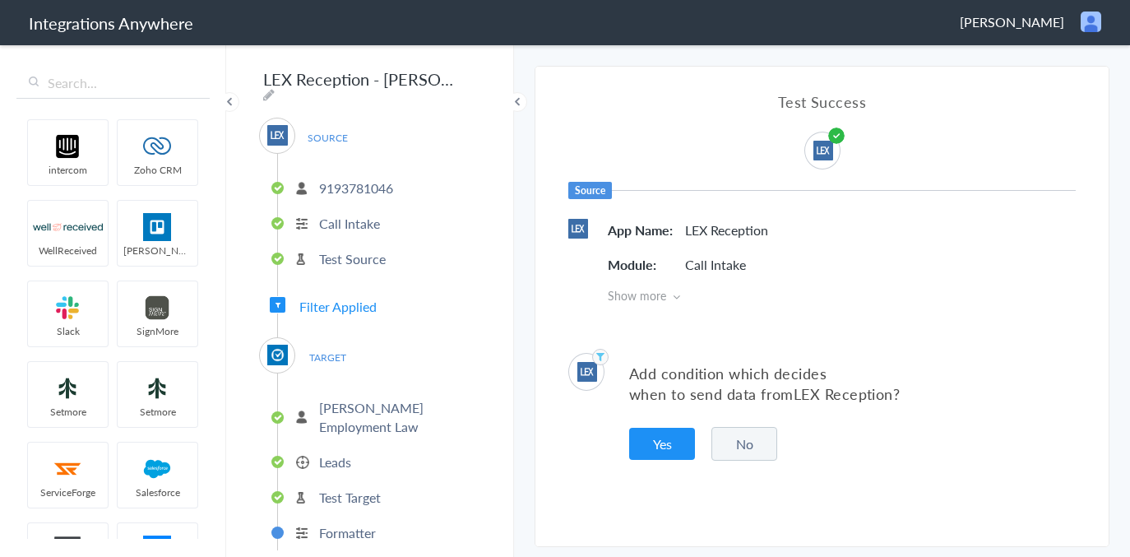
click at [753, 448] on button "No" at bounding box center [744, 444] width 66 height 34
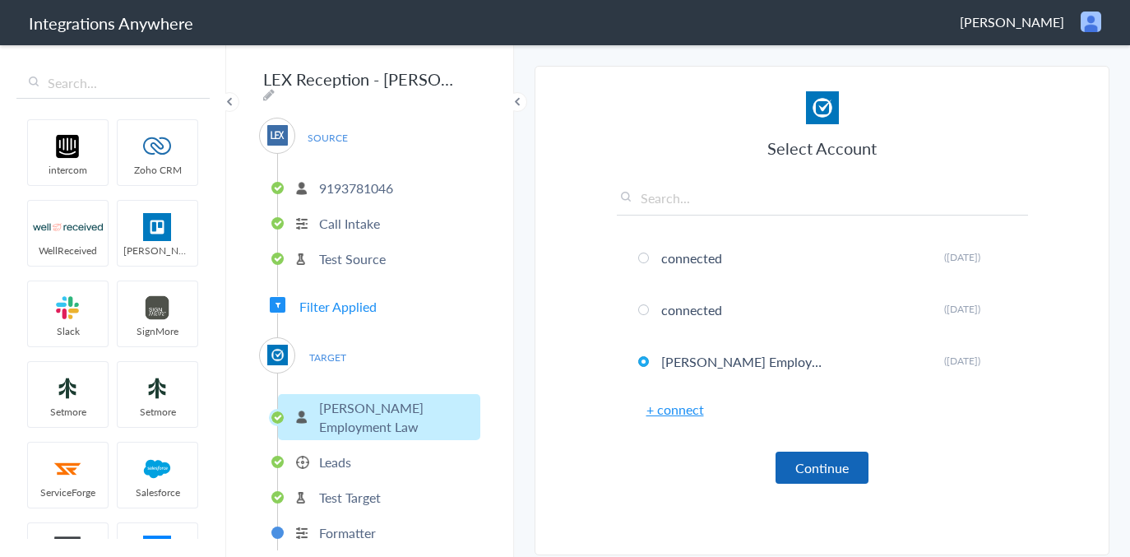
click at [843, 464] on button "Continue" at bounding box center [821, 467] width 93 height 32
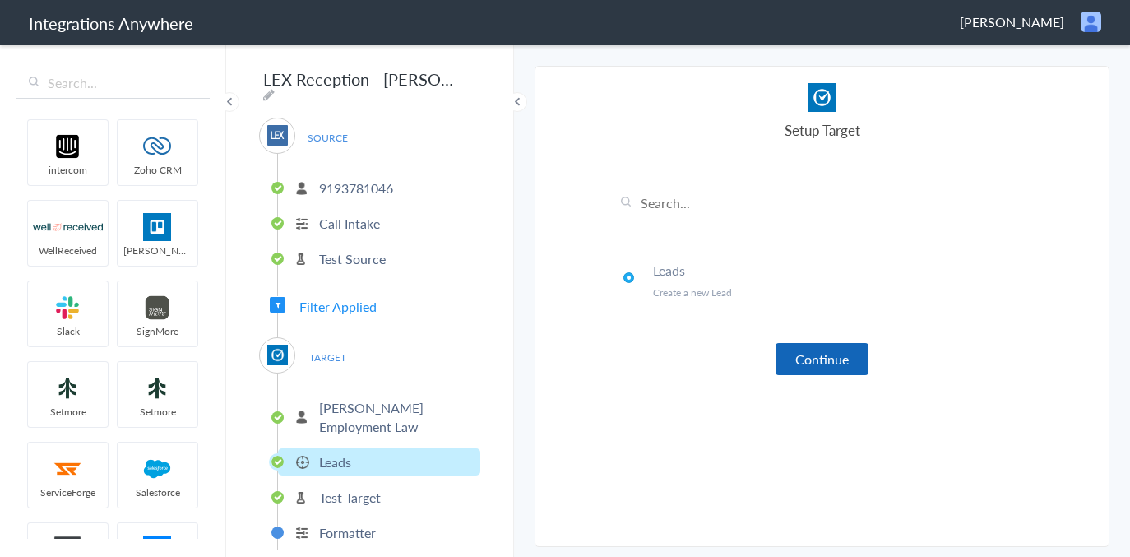
click at [834, 361] on button "Continue" at bounding box center [821, 359] width 93 height 32
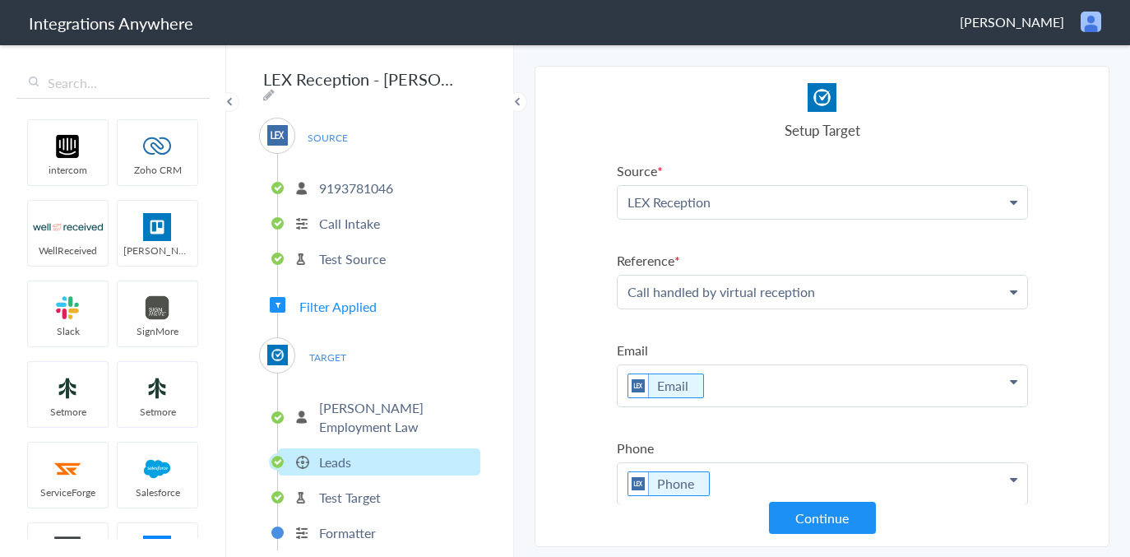
scroll to position [525, 0]
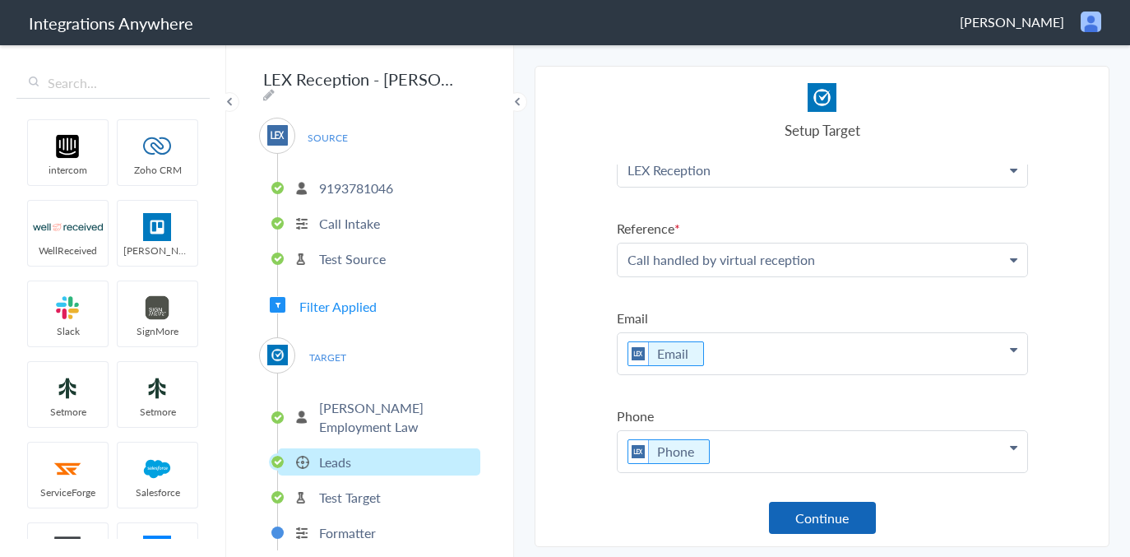
click at [825, 515] on button "Continue" at bounding box center [822, 517] width 107 height 32
